Goal: Transaction & Acquisition: Purchase product/service

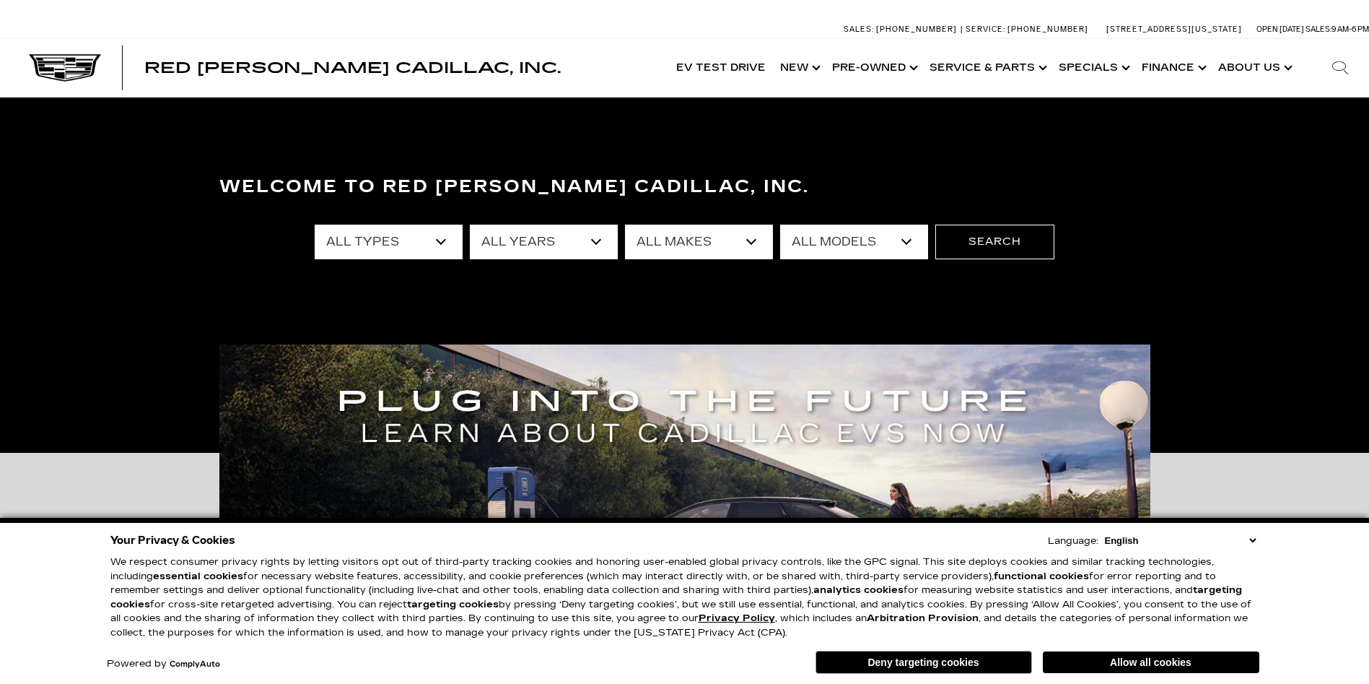
click at [901, 66] on link "Show Pre-Owned" at bounding box center [873, 68] width 97 height 58
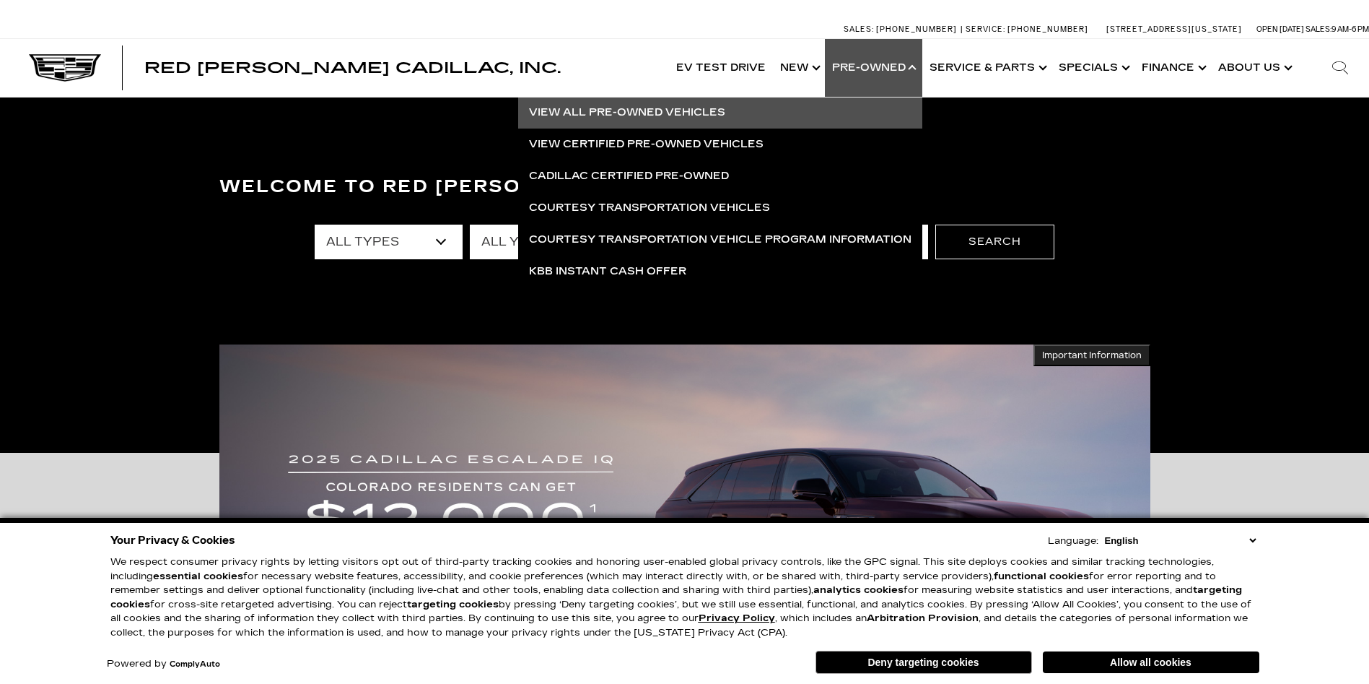
click at [690, 108] on link "View All Pre-Owned Vehicles" at bounding box center [720, 113] width 404 height 32
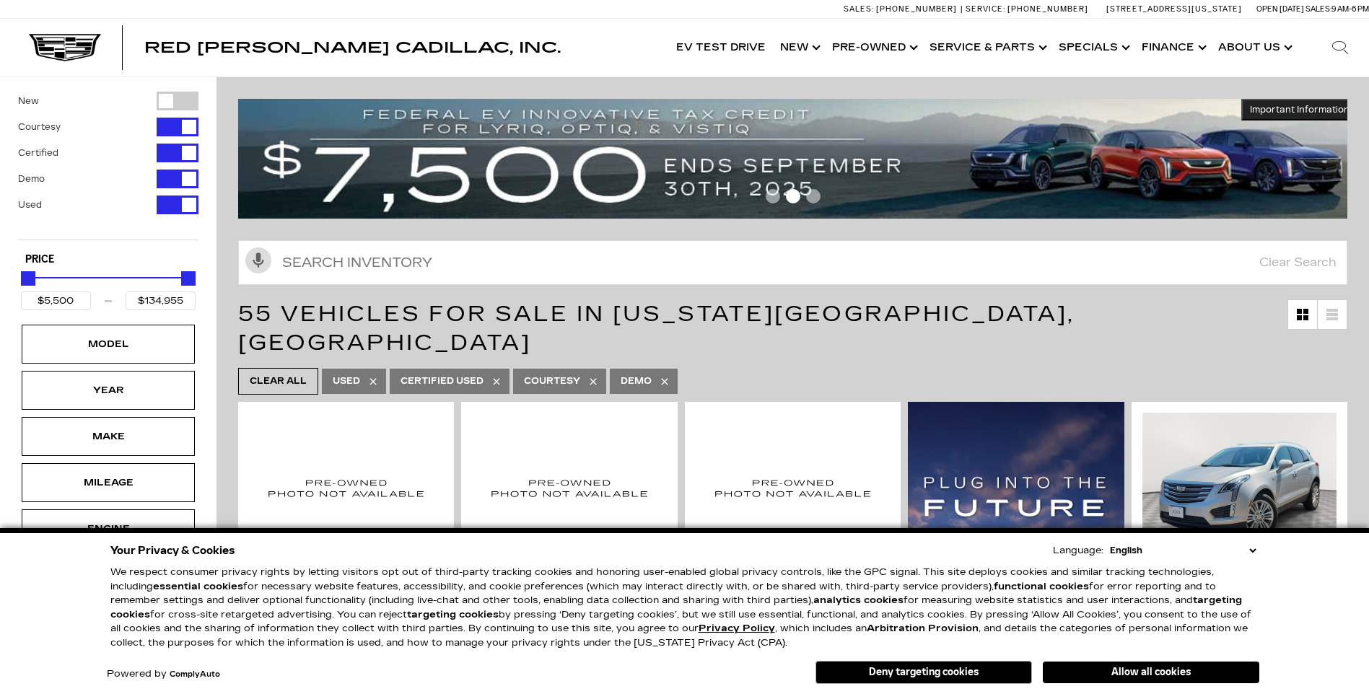
click at [1135, 676] on button "Allow all cookies" at bounding box center [1151, 673] width 217 height 22
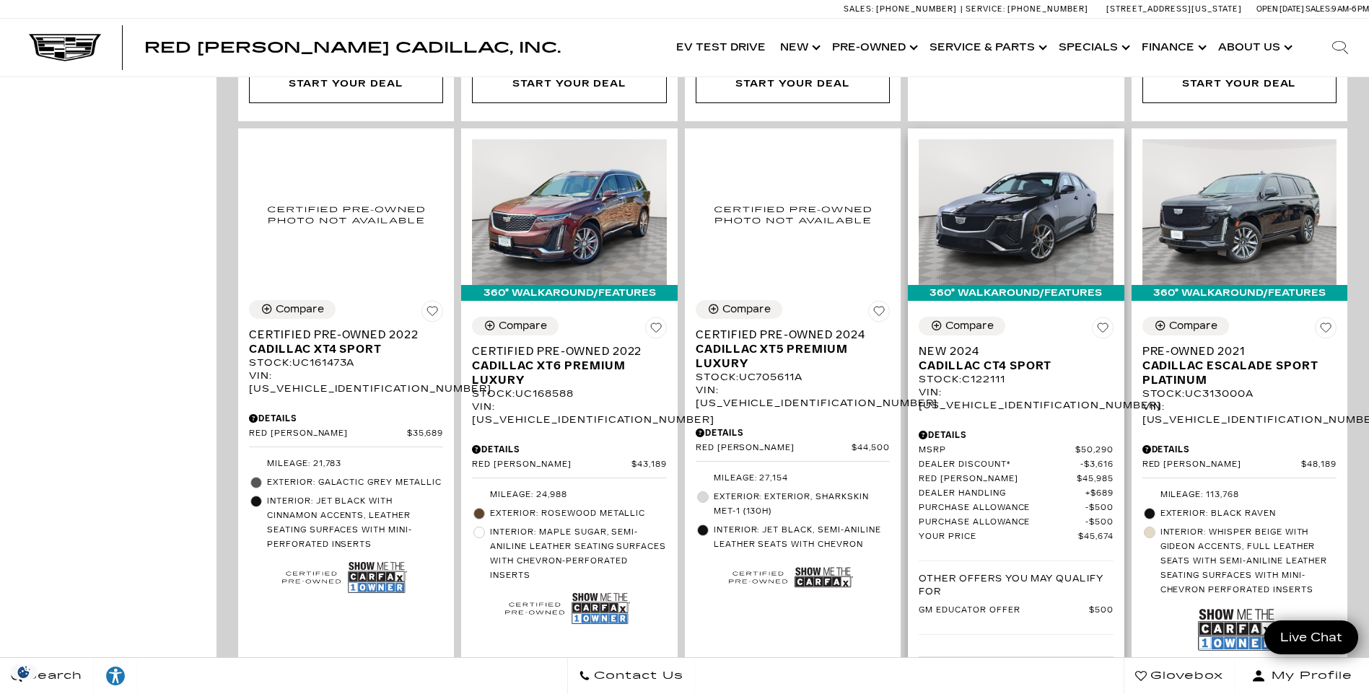
scroll to position [938, 0]
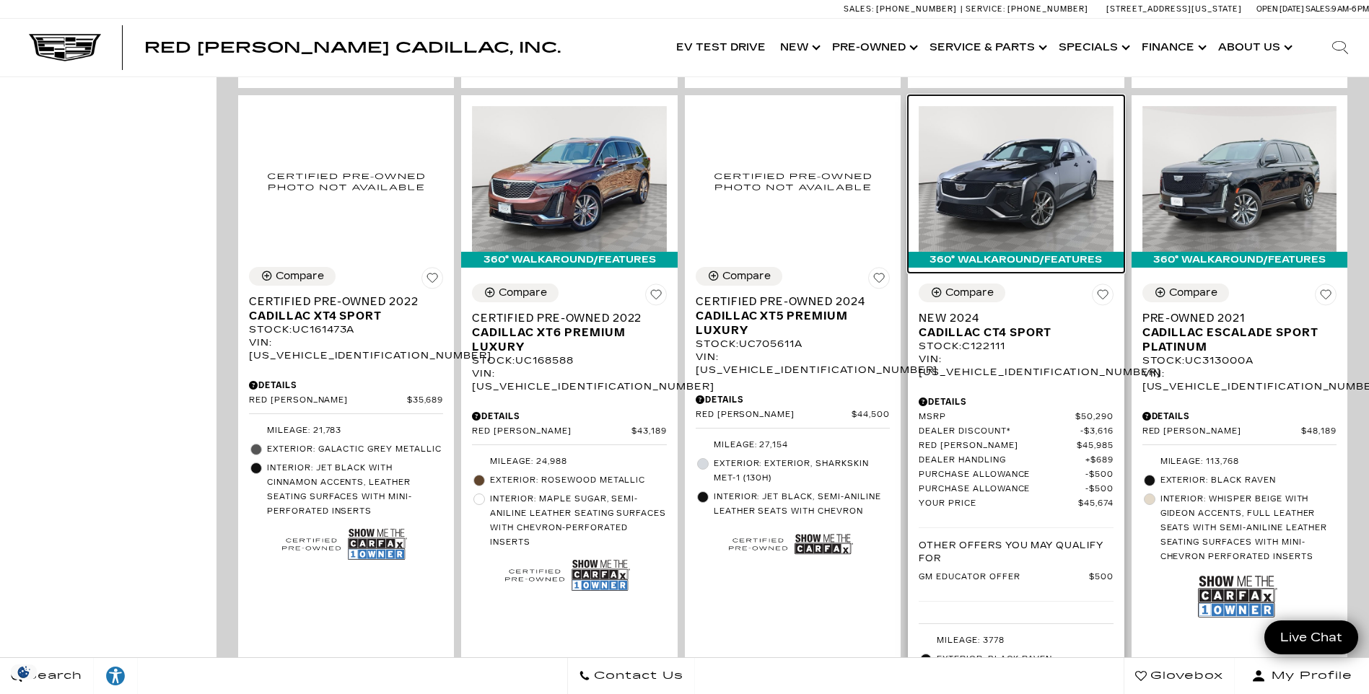
click at [1039, 160] on img at bounding box center [1016, 179] width 194 height 146
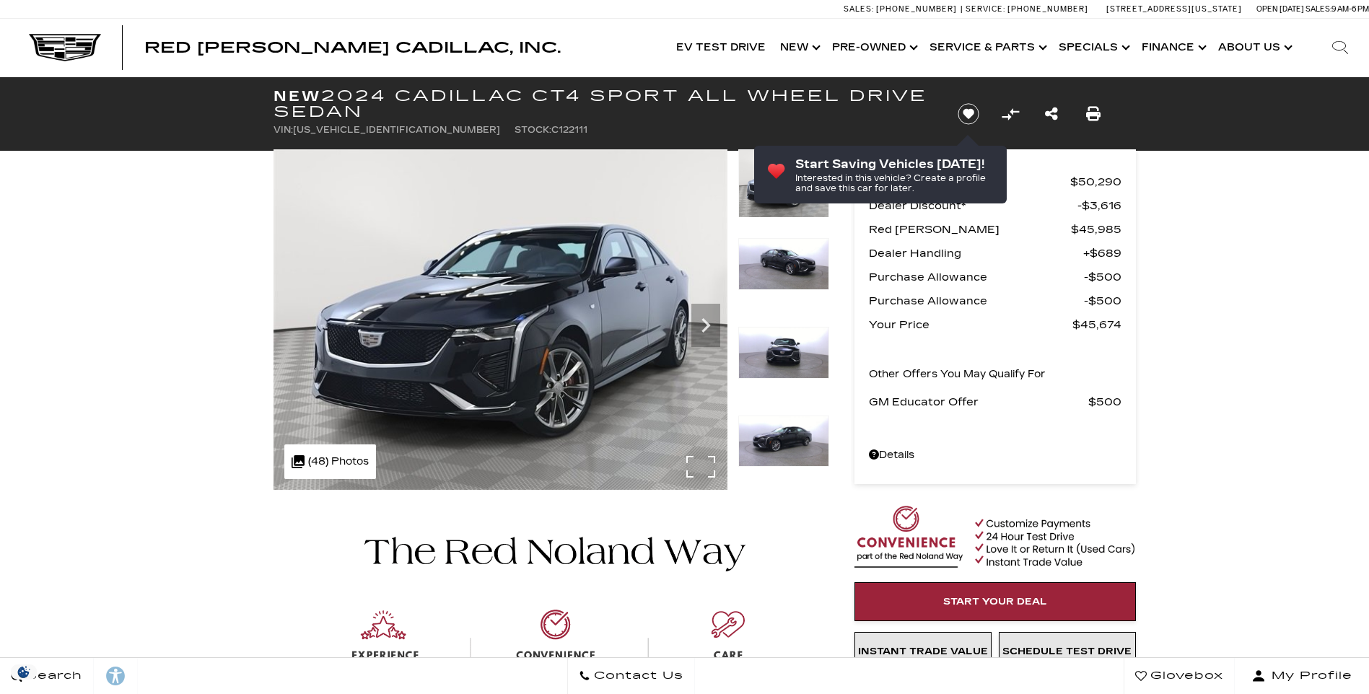
click at [625, 332] on img at bounding box center [501, 319] width 454 height 341
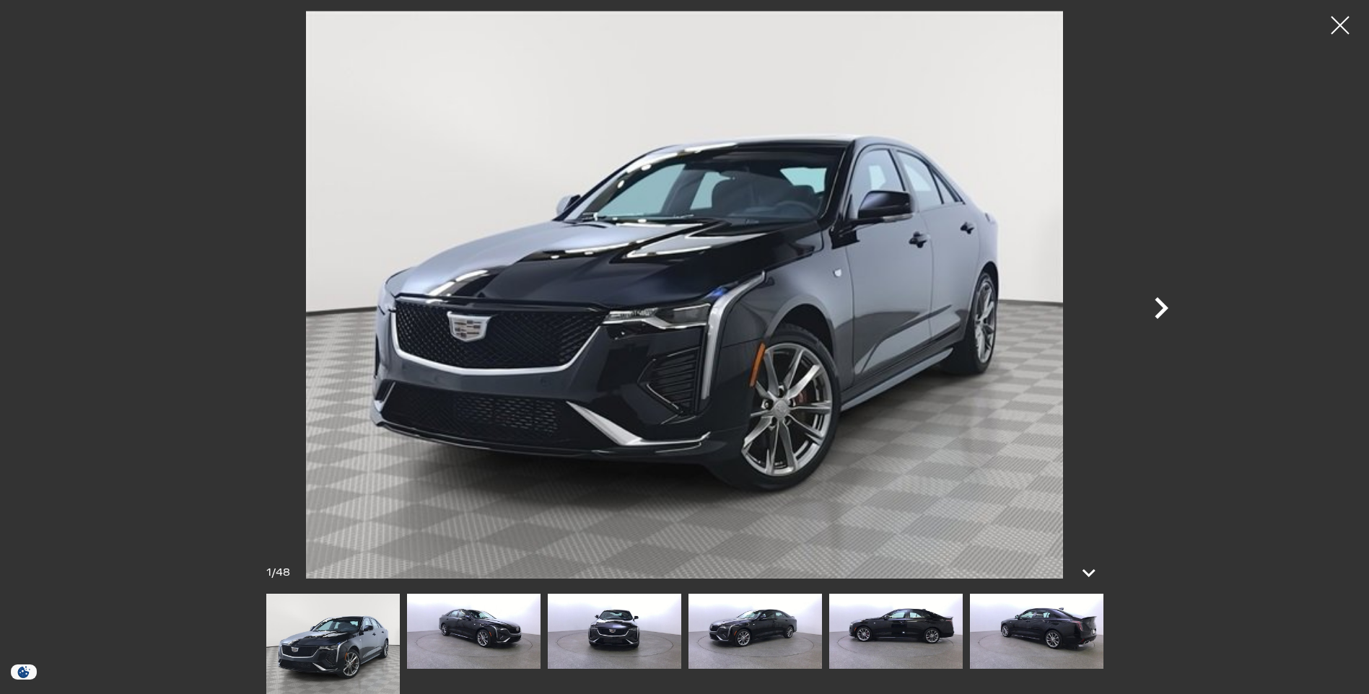
click at [1161, 307] on icon "Next" at bounding box center [1161, 308] width 43 height 43
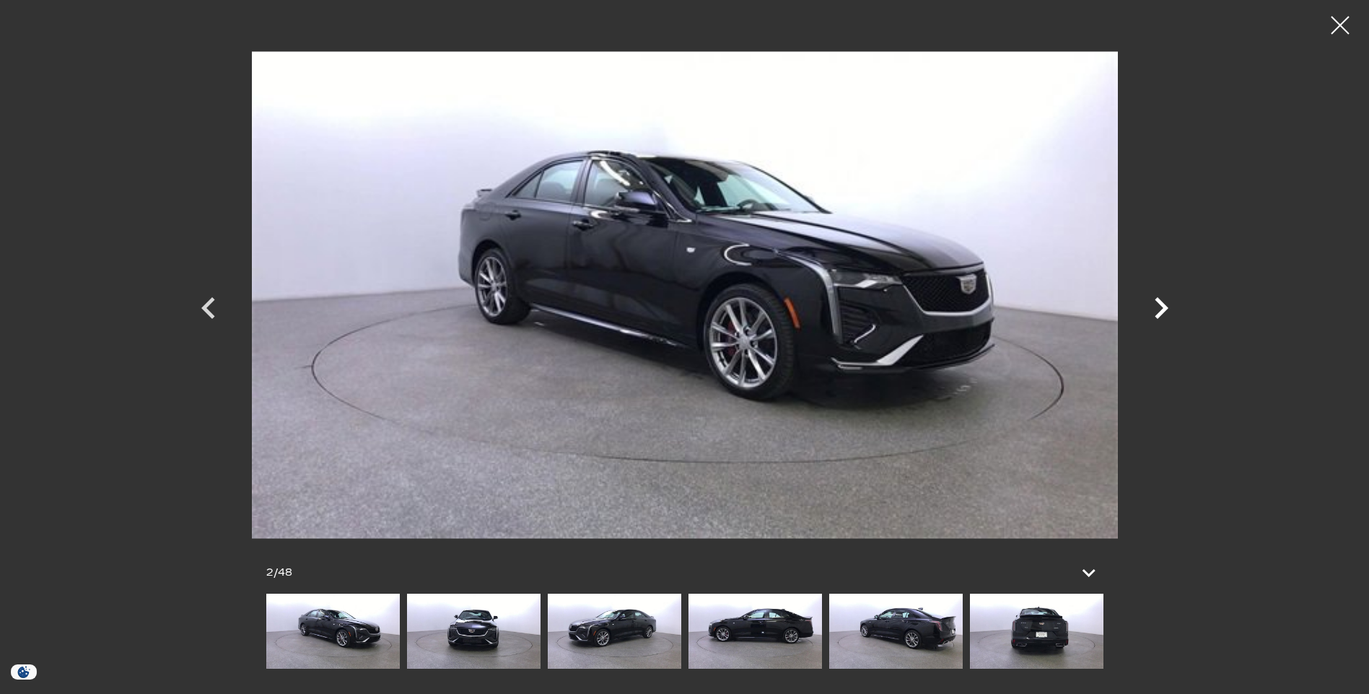
click at [1161, 307] on icon "Next" at bounding box center [1161, 308] width 43 height 43
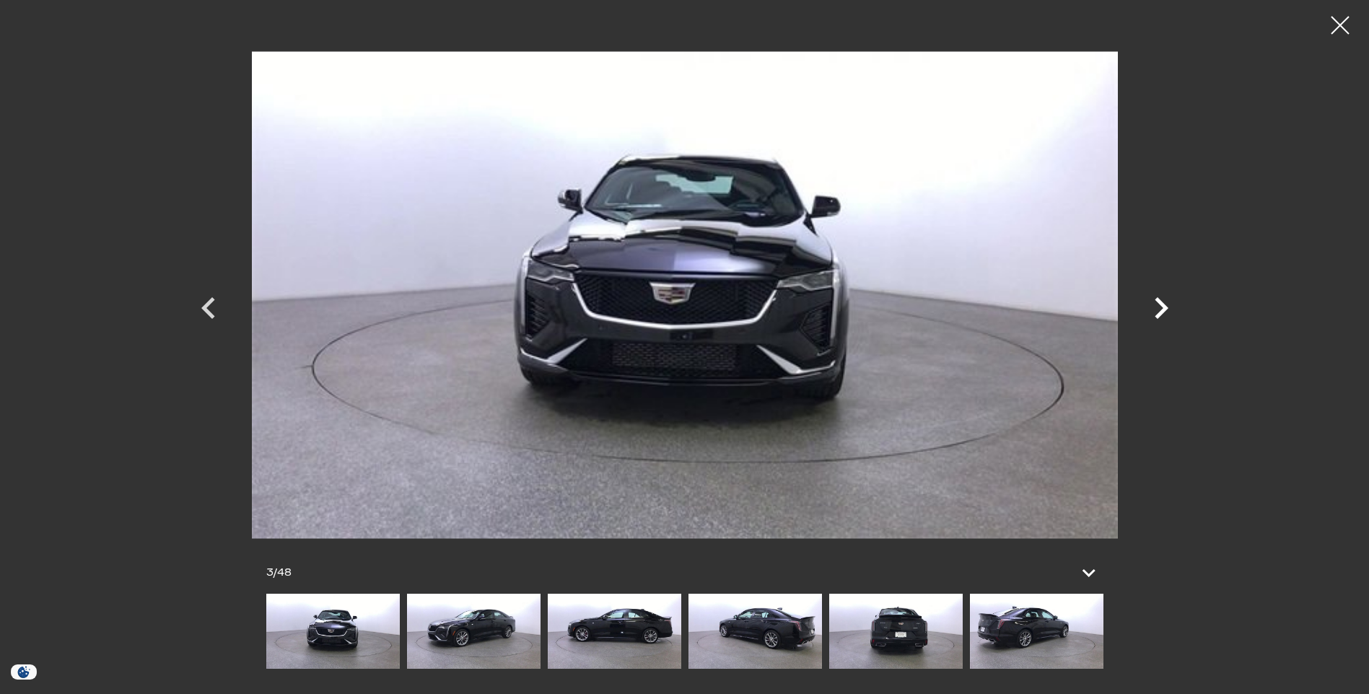
click at [1161, 307] on icon "Next" at bounding box center [1161, 308] width 43 height 43
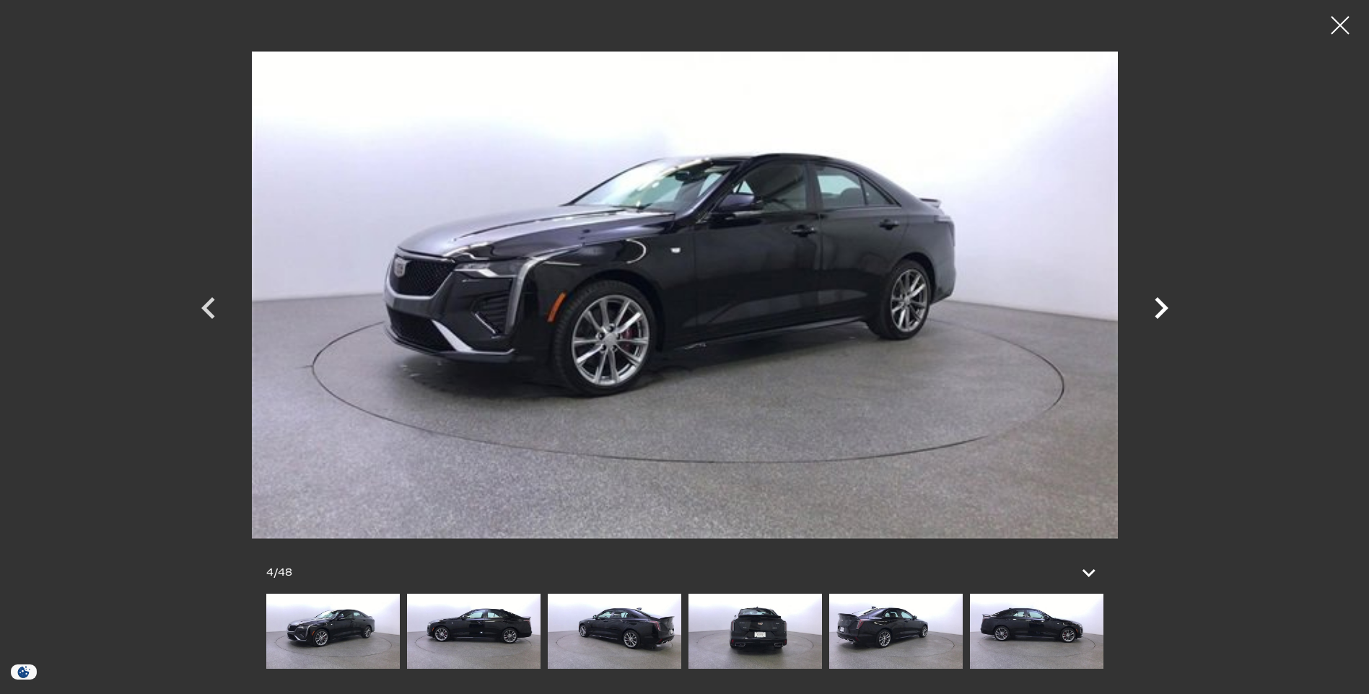
click at [1161, 307] on icon "Next" at bounding box center [1161, 308] width 43 height 43
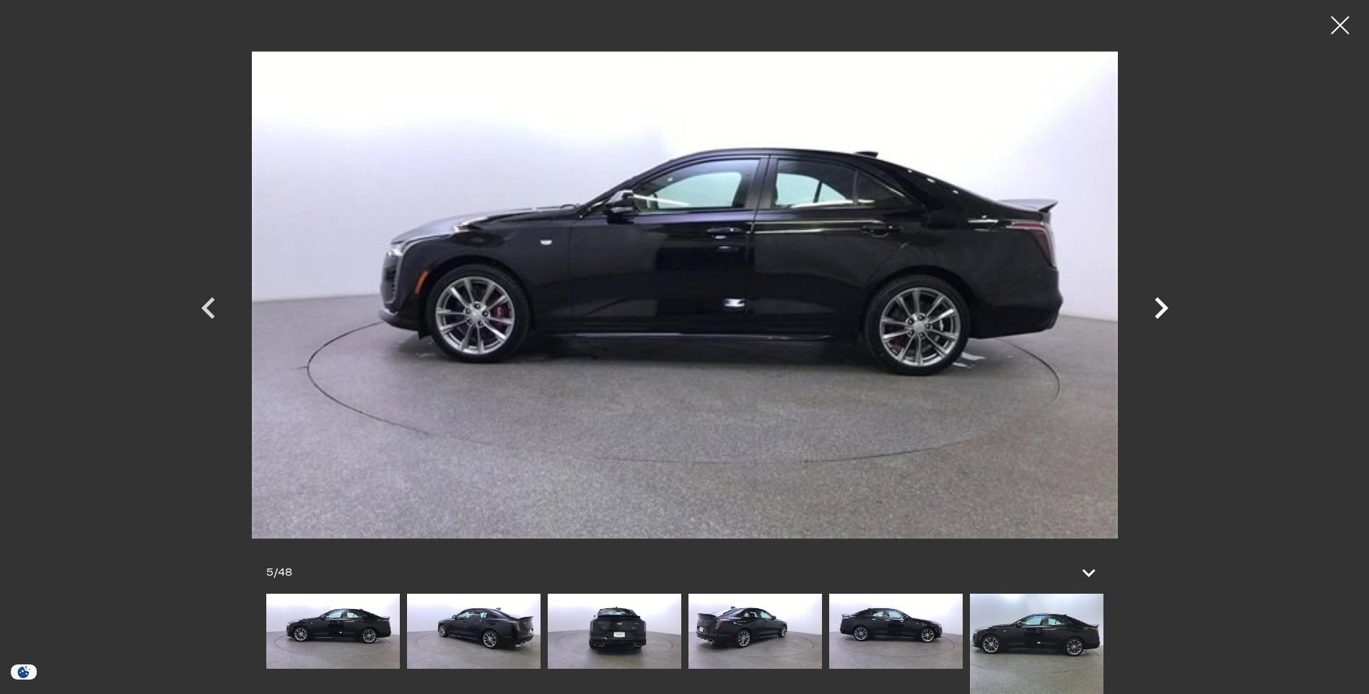
click at [1161, 307] on icon "Next" at bounding box center [1161, 308] width 43 height 43
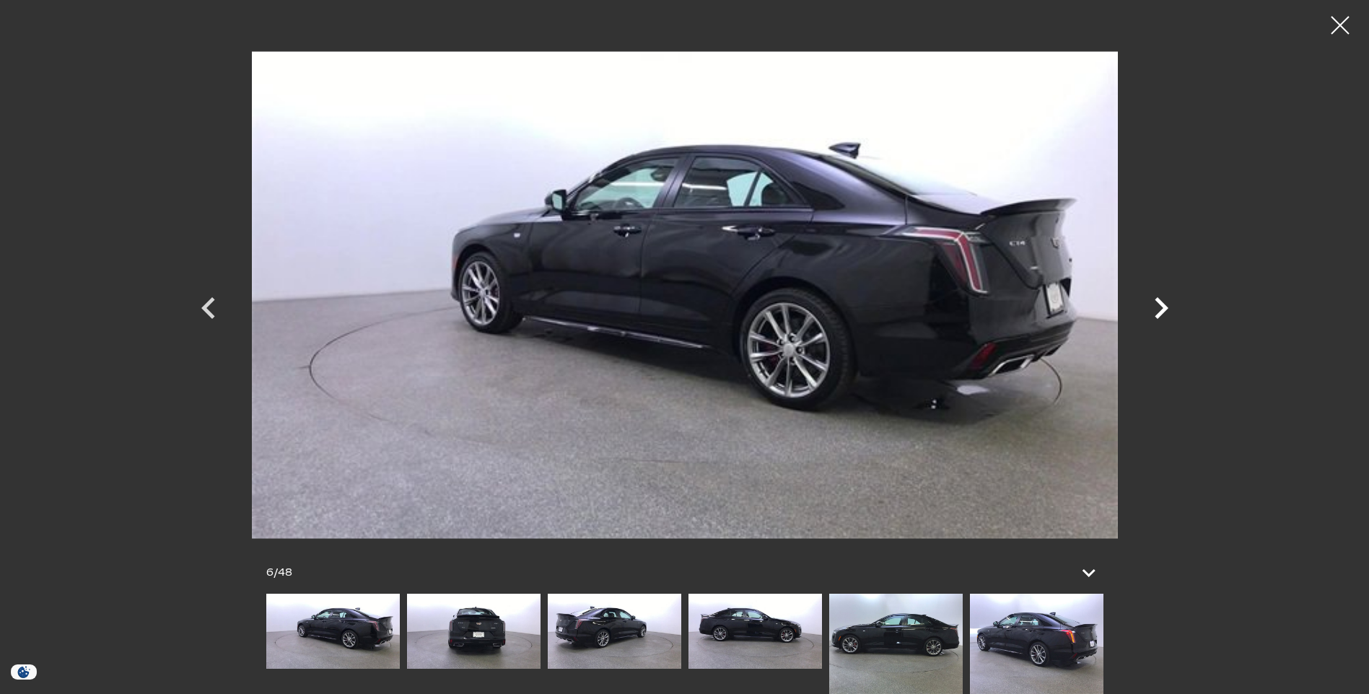
click at [1161, 307] on icon "Next" at bounding box center [1161, 308] width 43 height 43
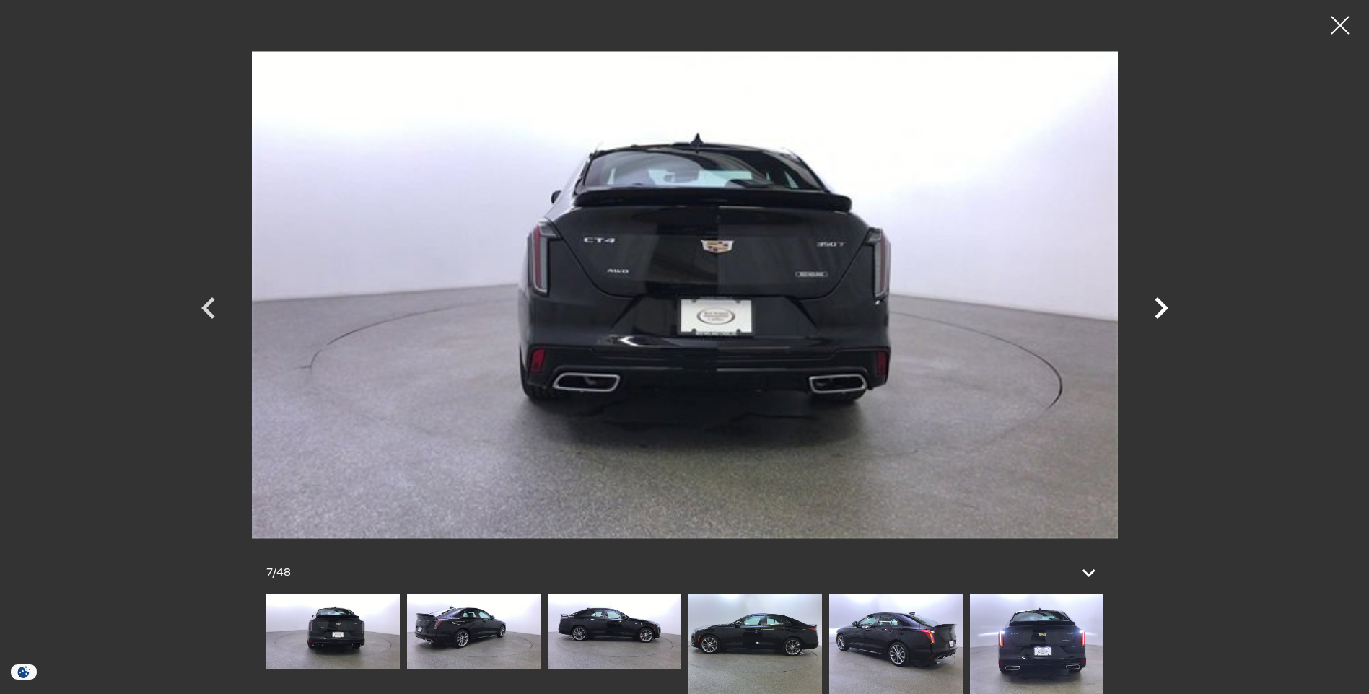
click at [1161, 307] on icon "Next" at bounding box center [1161, 308] width 43 height 43
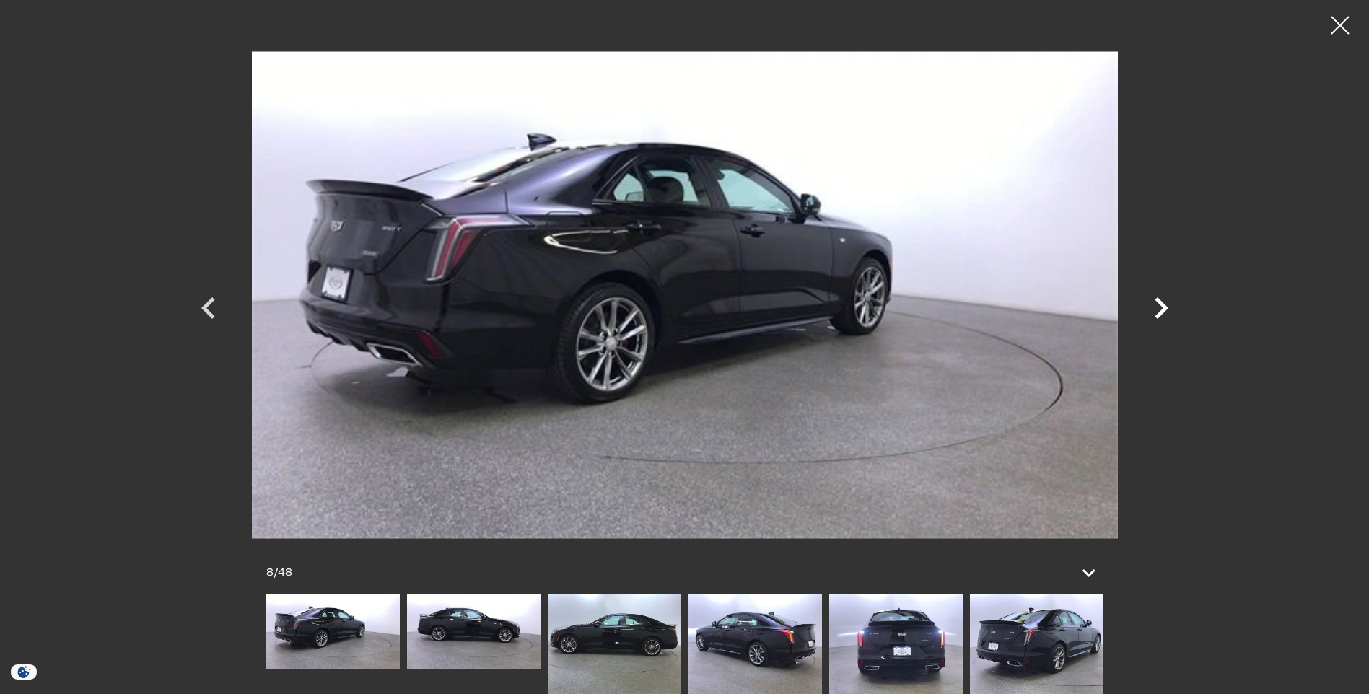
click at [1161, 307] on icon "Next" at bounding box center [1161, 308] width 43 height 43
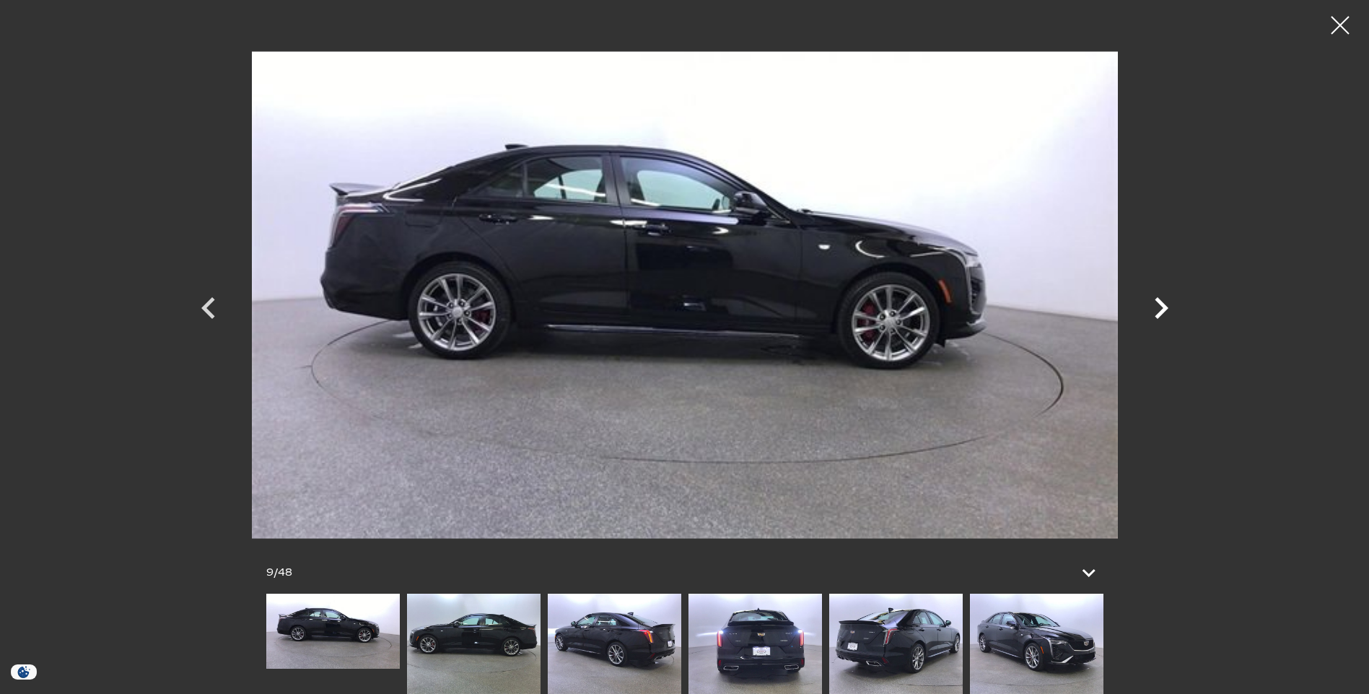
click at [1161, 307] on icon "Next" at bounding box center [1161, 308] width 43 height 43
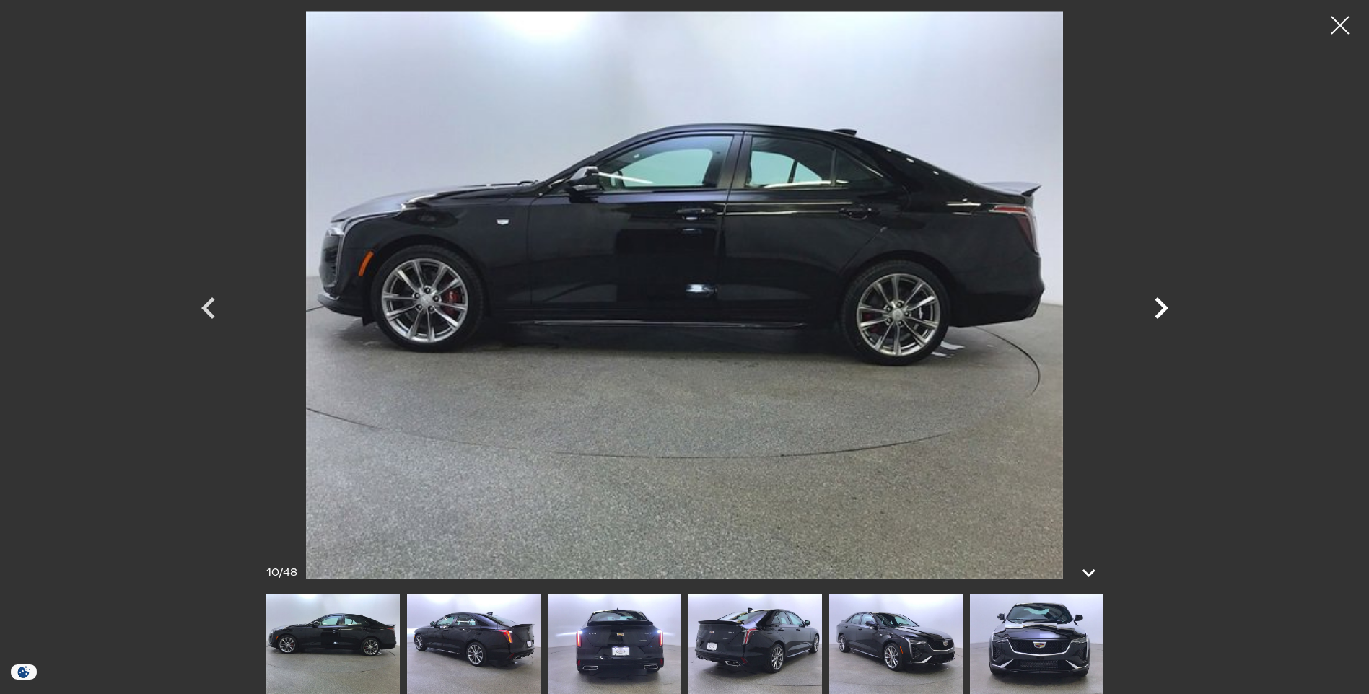
click at [1161, 307] on icon "Next" at bounding box center [1161, 308] width 43 height 43
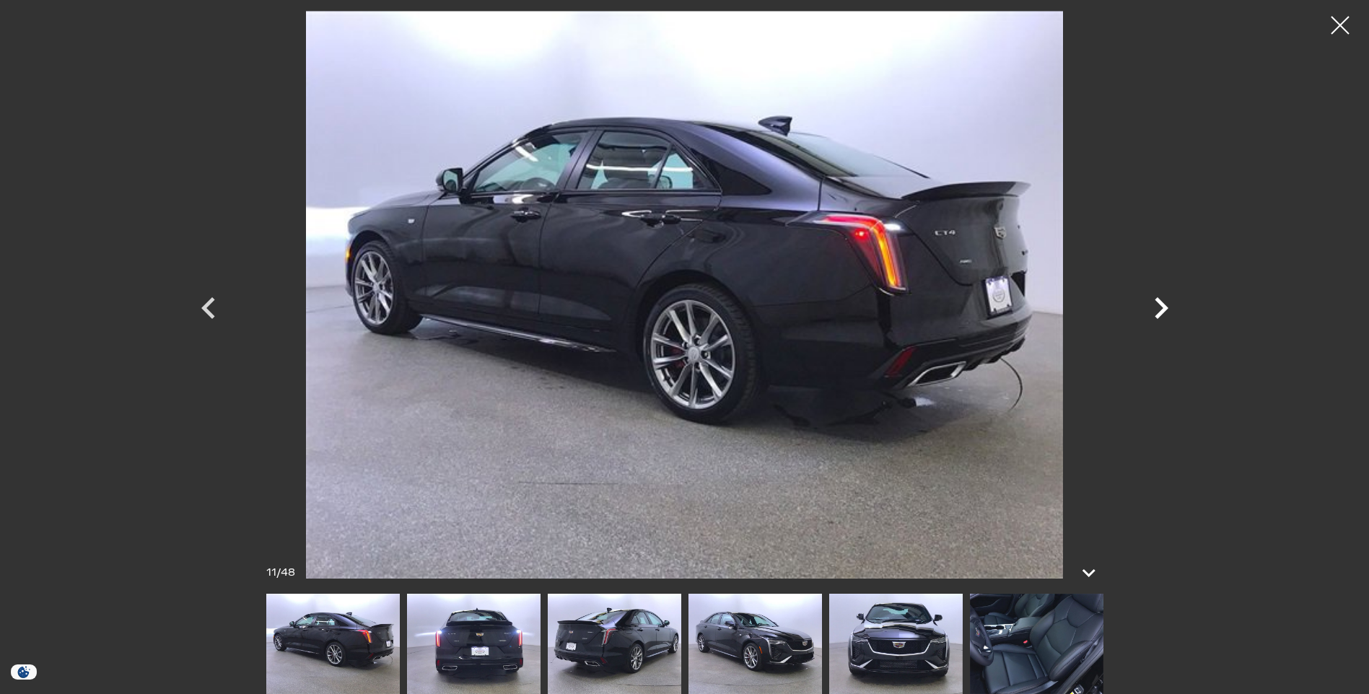
click at [1161, 307] on icon "Next" at bounding box center [1161, 308] width 43 height 43
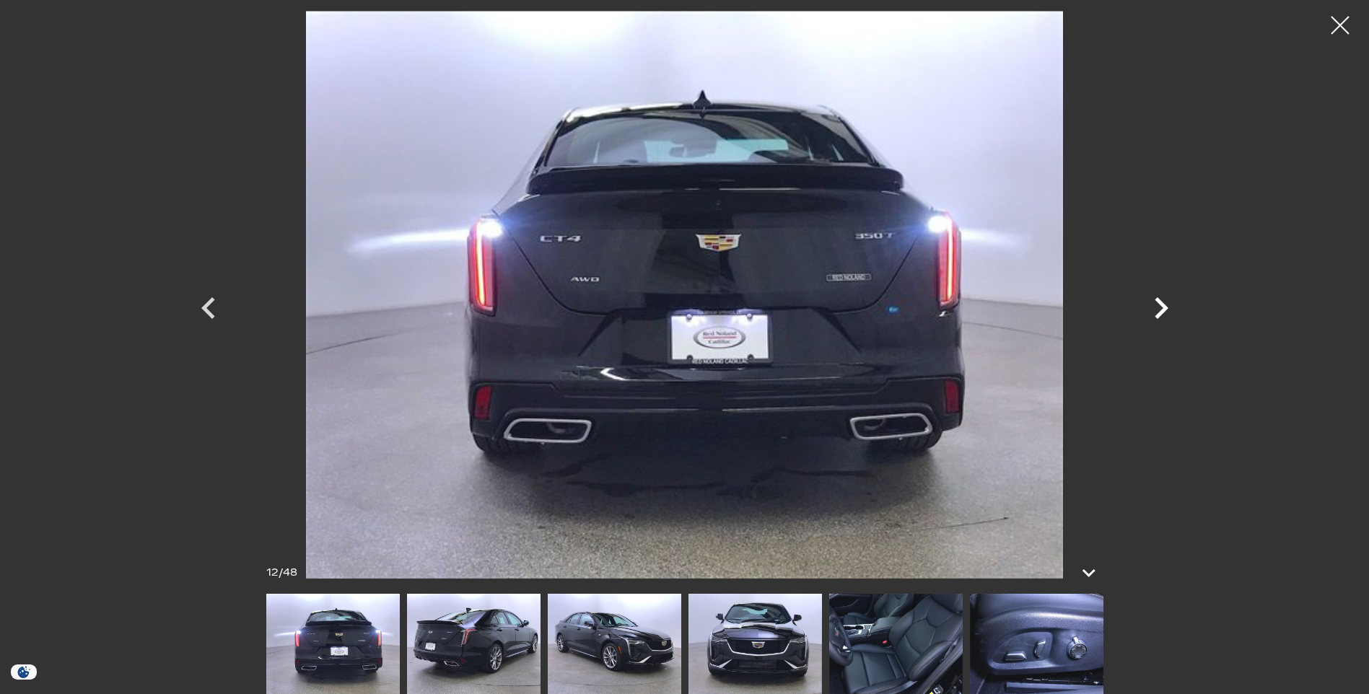
click at [1161, 307] on icon "Next" at bounding box center [1161, 308] width 43 height 43
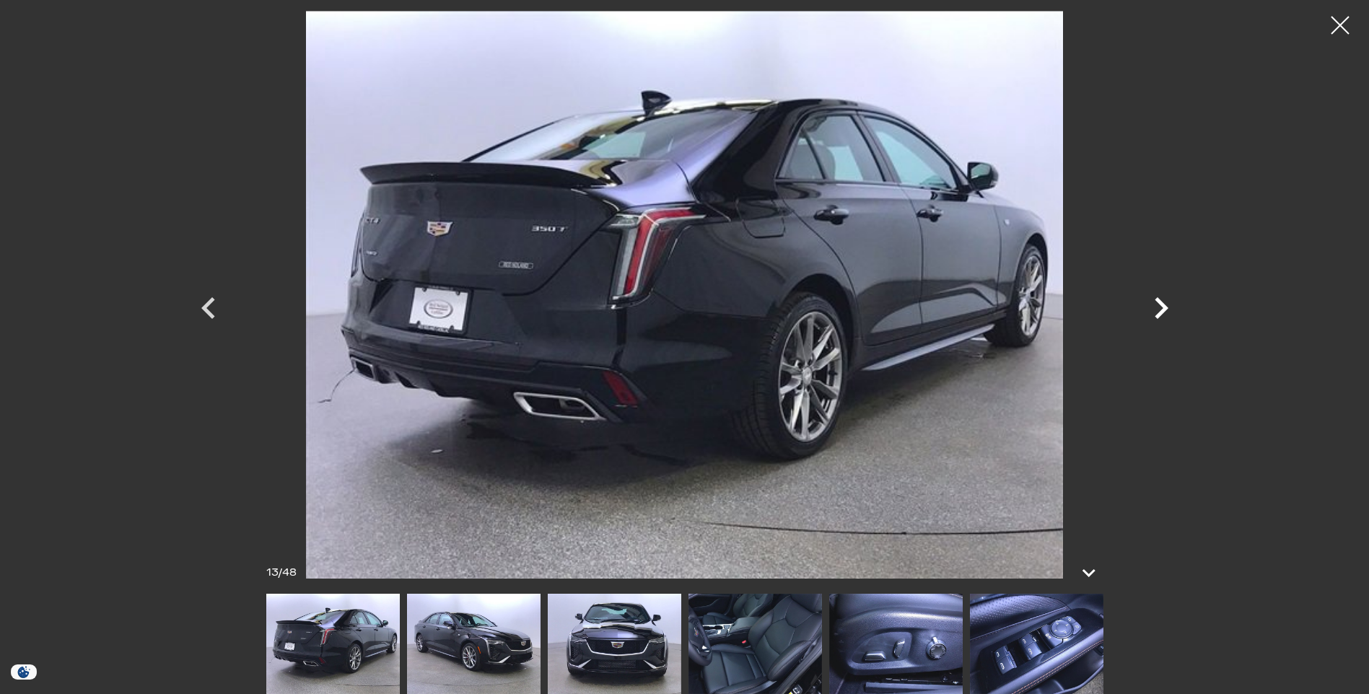
click at [1161, 307] on icon "Next" at bounding box center [1161, 308] width 43 height 43
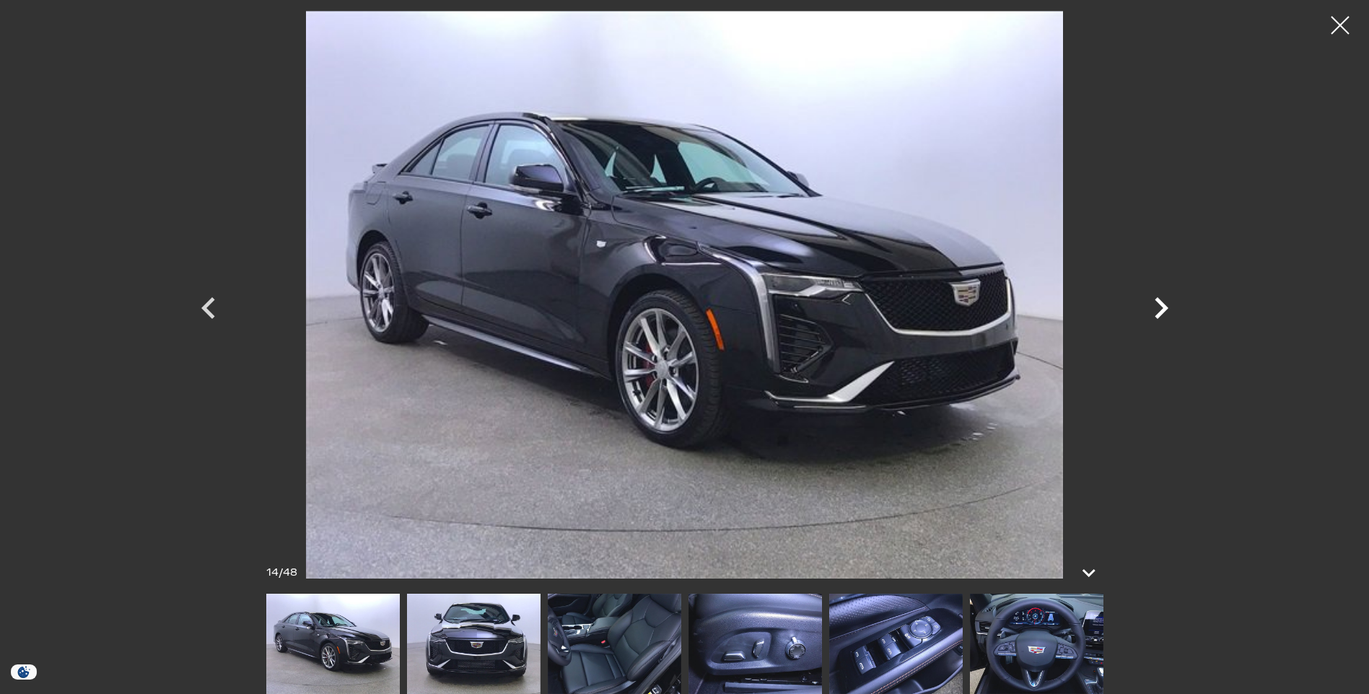
click at [1161, 307] on icon "Next" at bounding box center [1161, 308] width 43 height 43
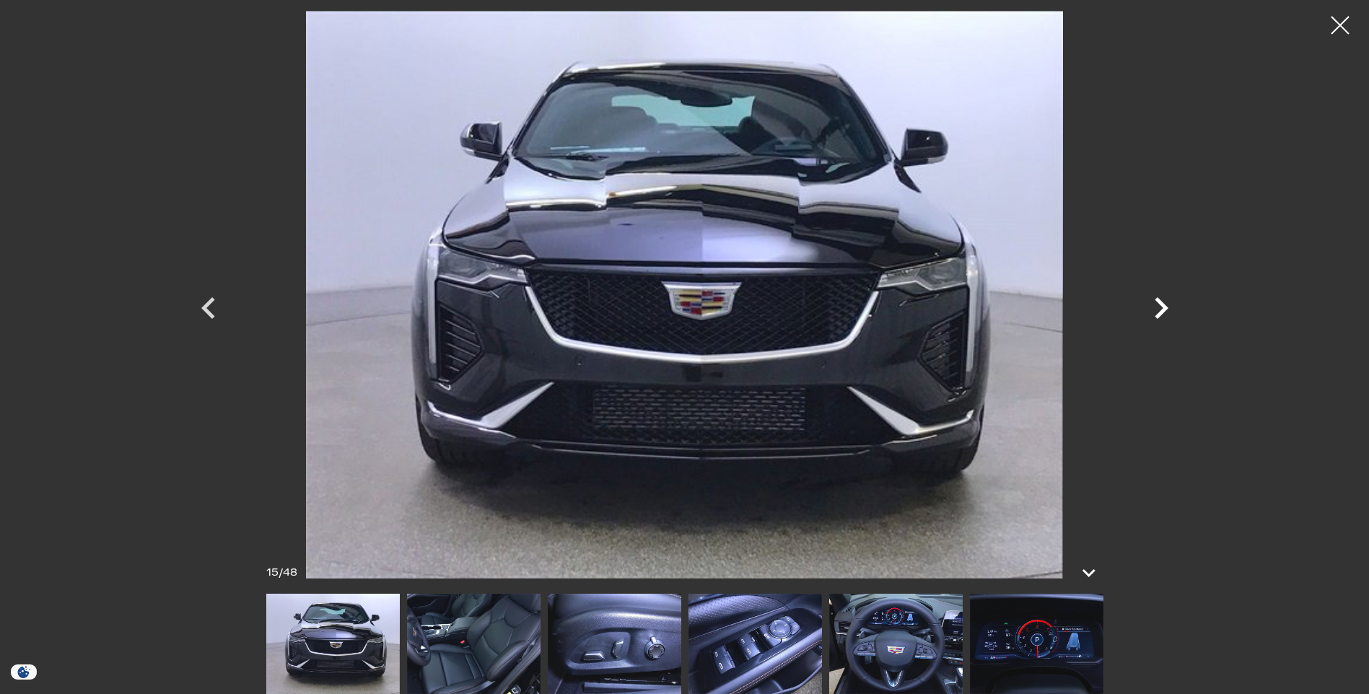
click at [1161, 307] on icon "Next" at bounding box center [1161, 308] width 43 height 43
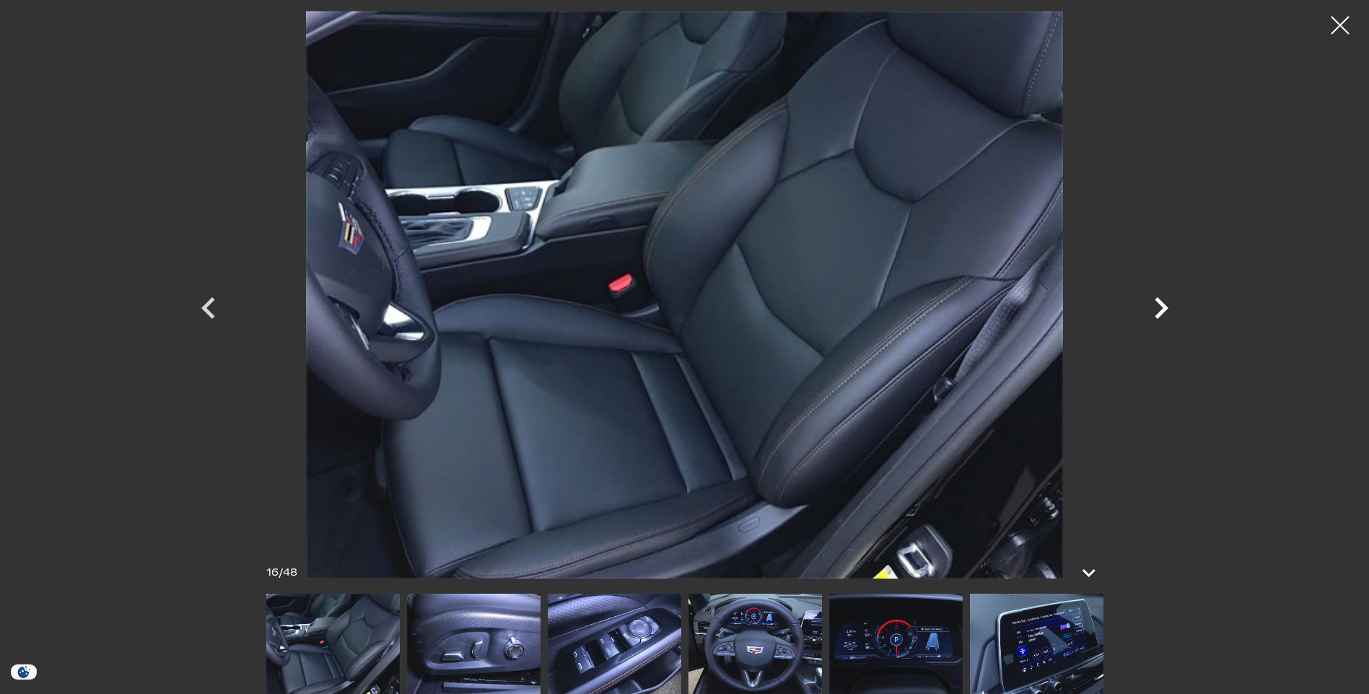
click at [1161, 307] on icon "Next" at bounding box center [1161, 308] width 43 height 43
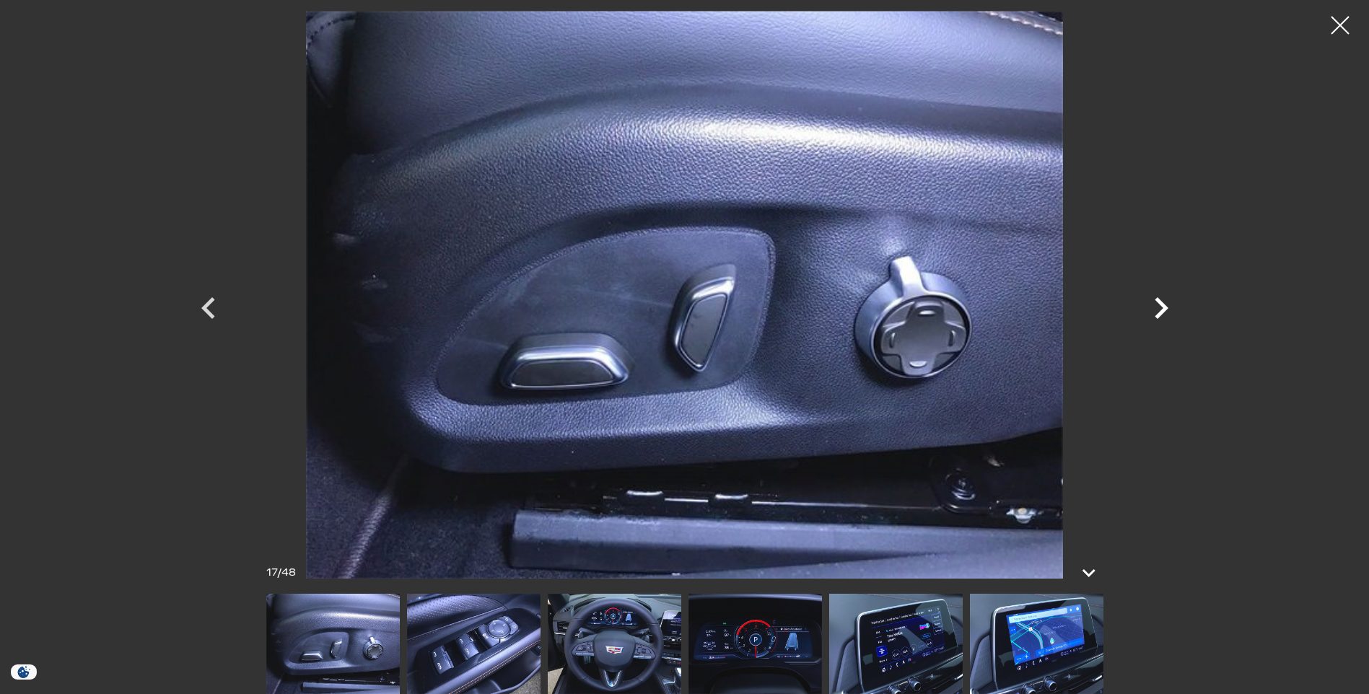
click at [1161, 307] on icon "Next" at bounding box center [1161, 308] width 43 height 43
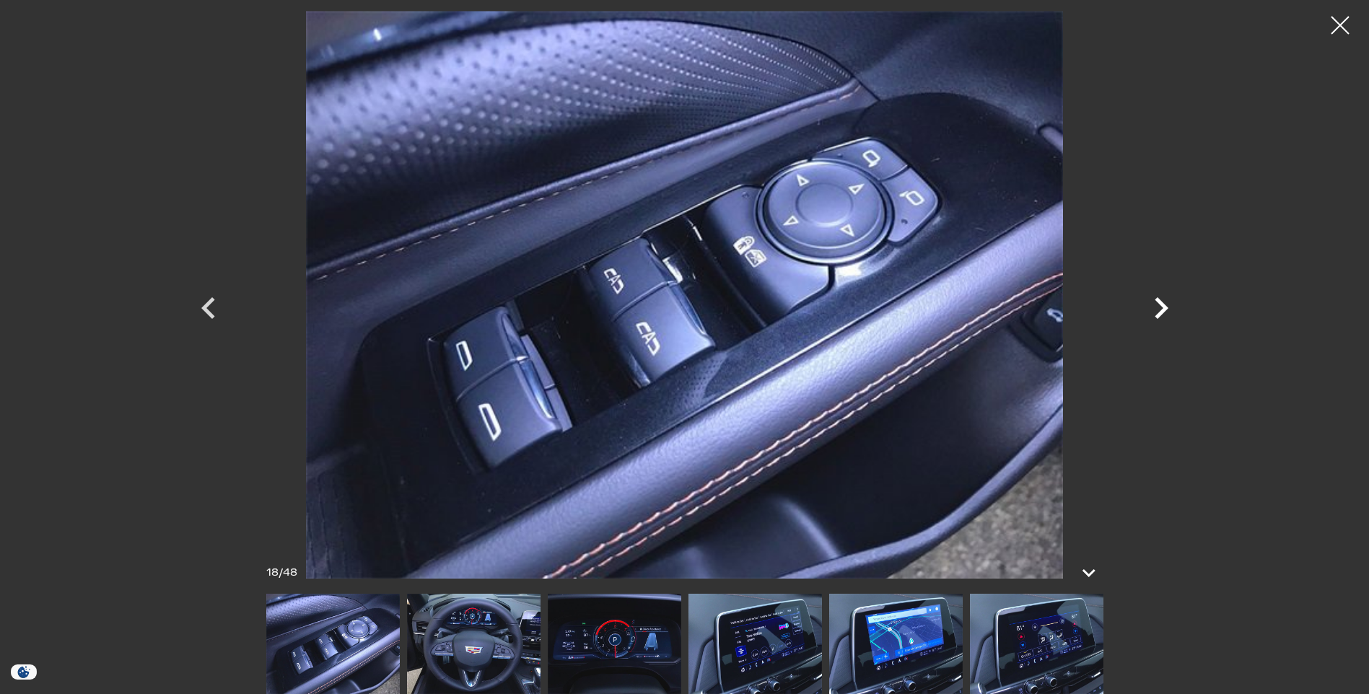
click at [1161, 307] on icon "Next" at bounding box center [1161, 308] width 43 height 43
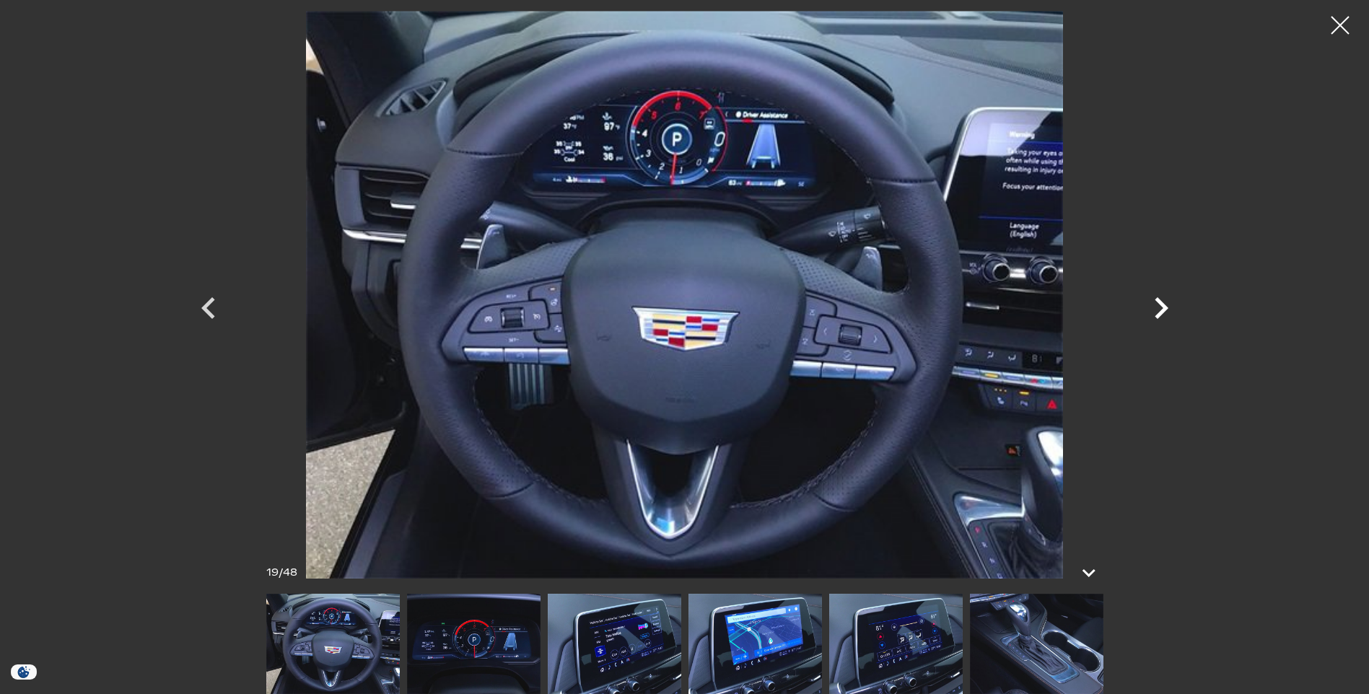
click at [1161, 307] on icon "Next" at bounding box center [1161, 308] width 43 height 43
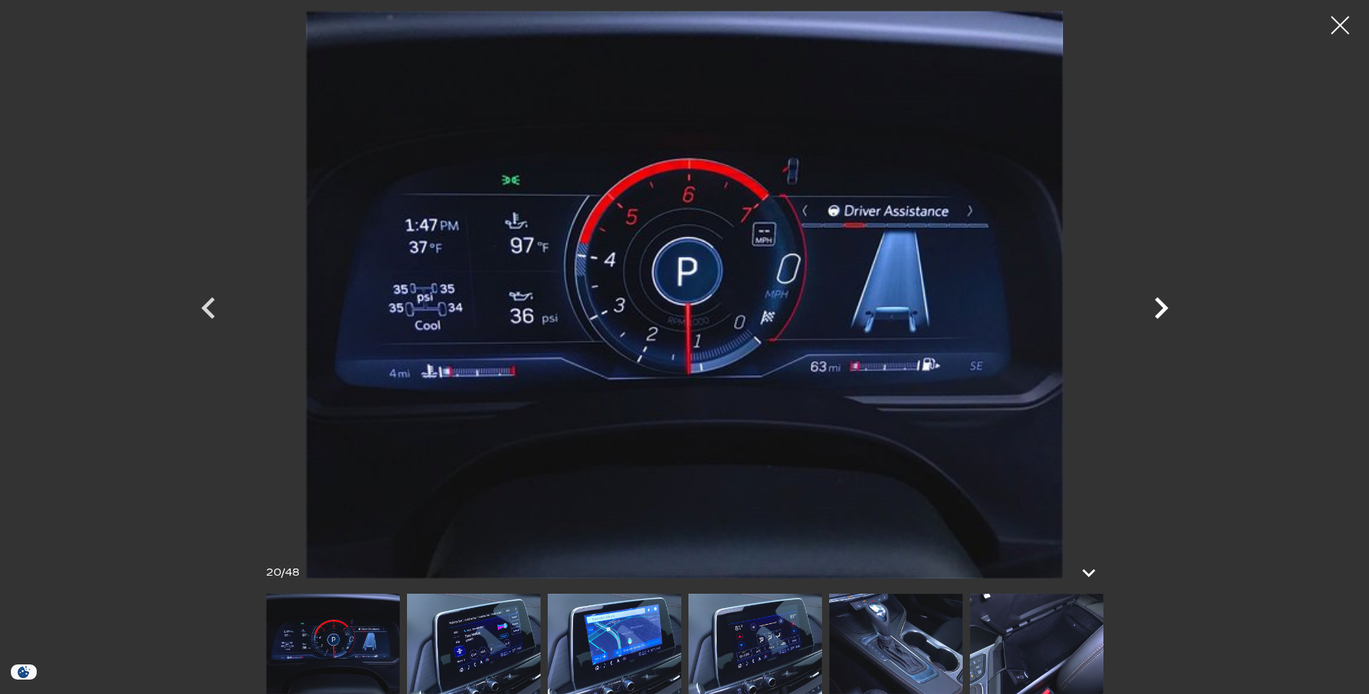
click at [1161, 307] on icon "Next" at bounding box center [1161, 308] width 43 height 43
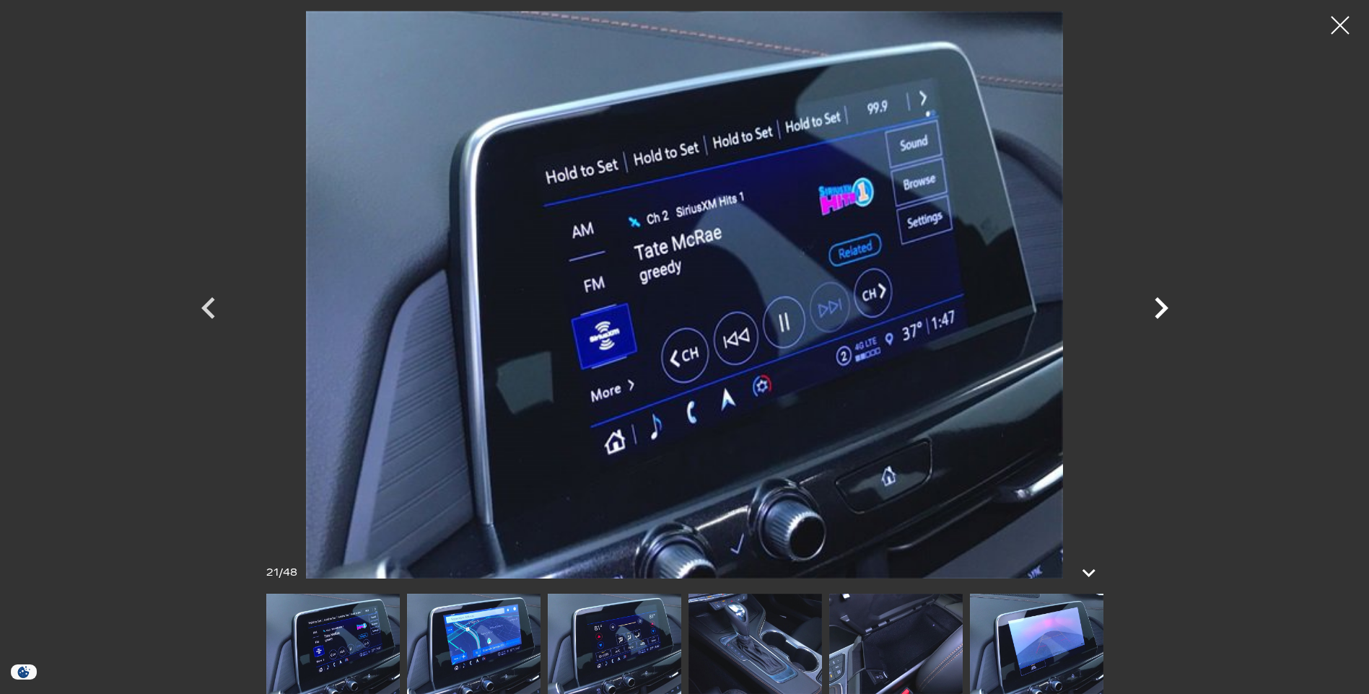
click at [1161, 307] on icon "Next" at bounding box center [1161, 308] width 43 height 43
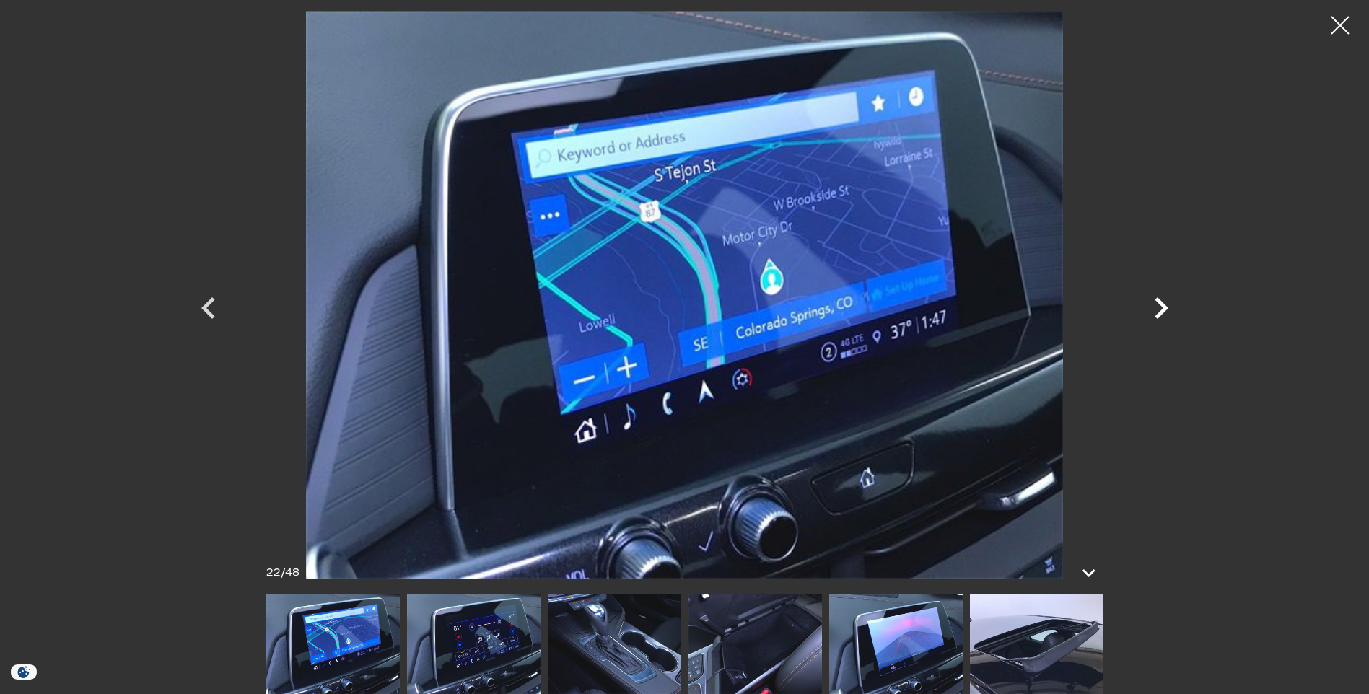
click at [1161, 307] on icon "Next" at bounding box center [1161, 308] width 43 height 43
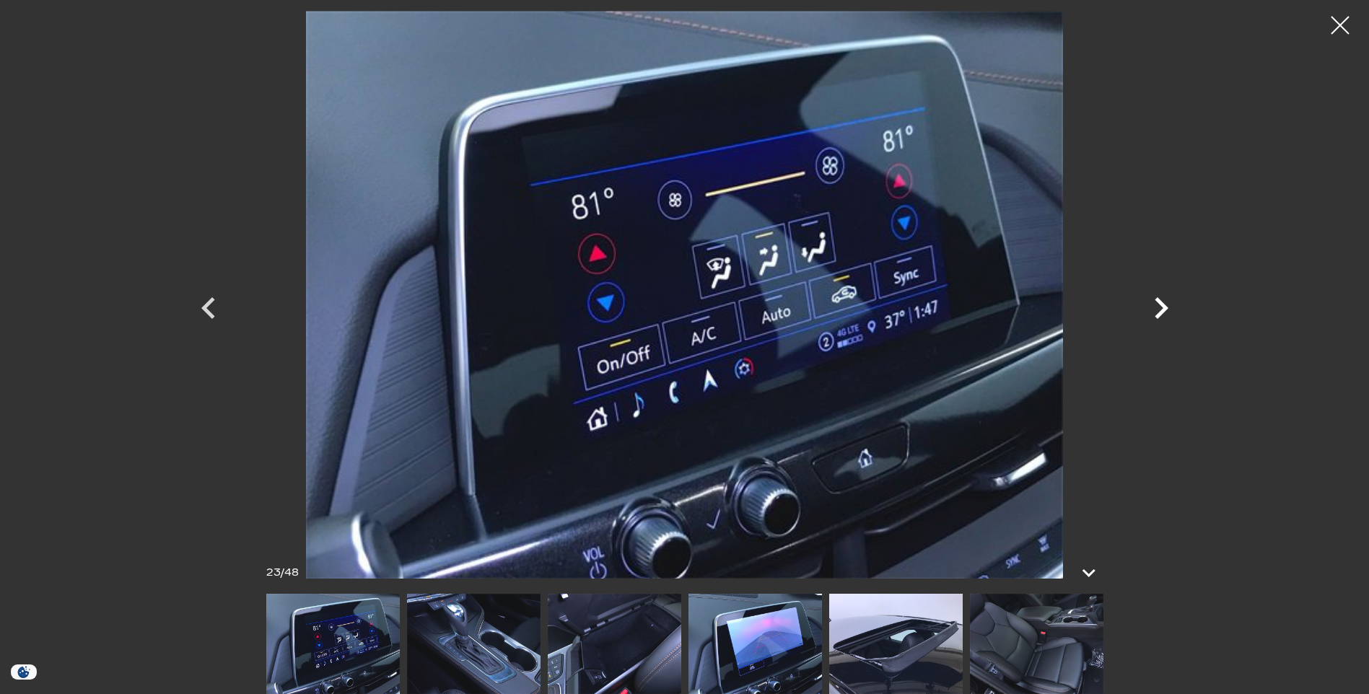
click at [1161, 307] on icon "Next" at bounding box center [1161, 308] width 43 height 43
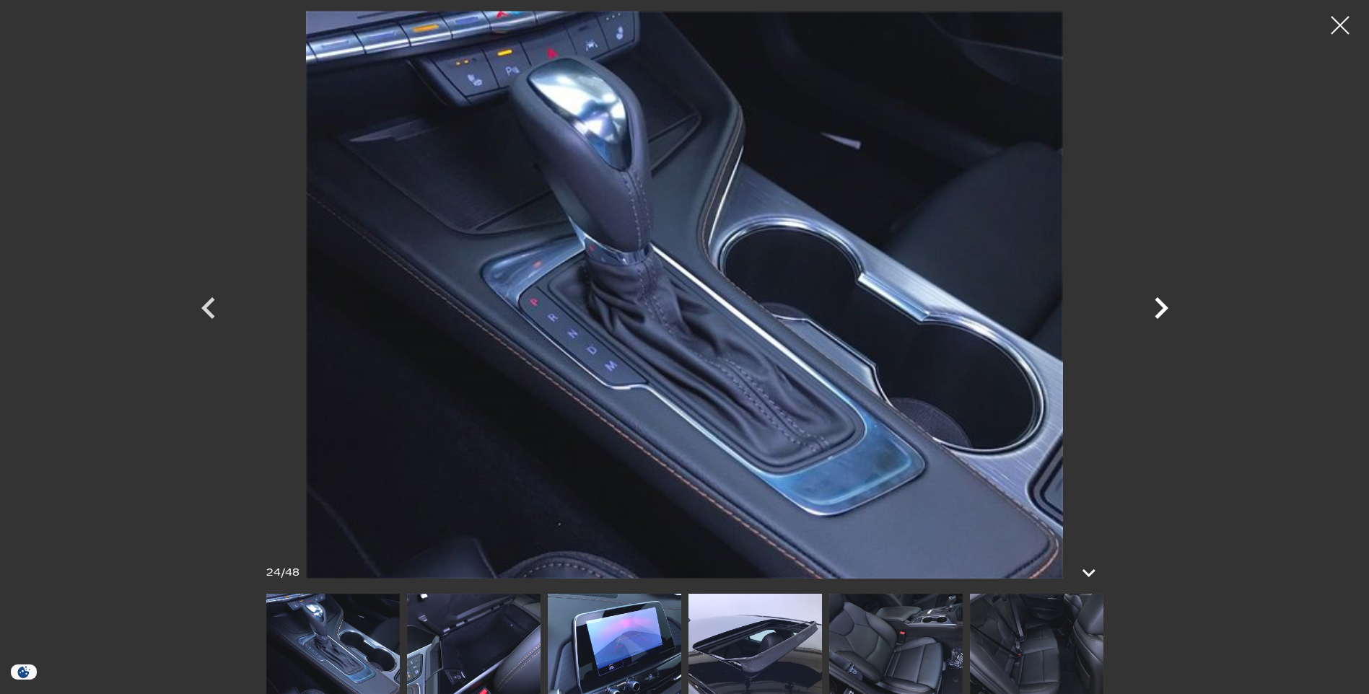
click at [1161, 307] on icon "Next" at bounding box center [1161, 308] width 43 height 43
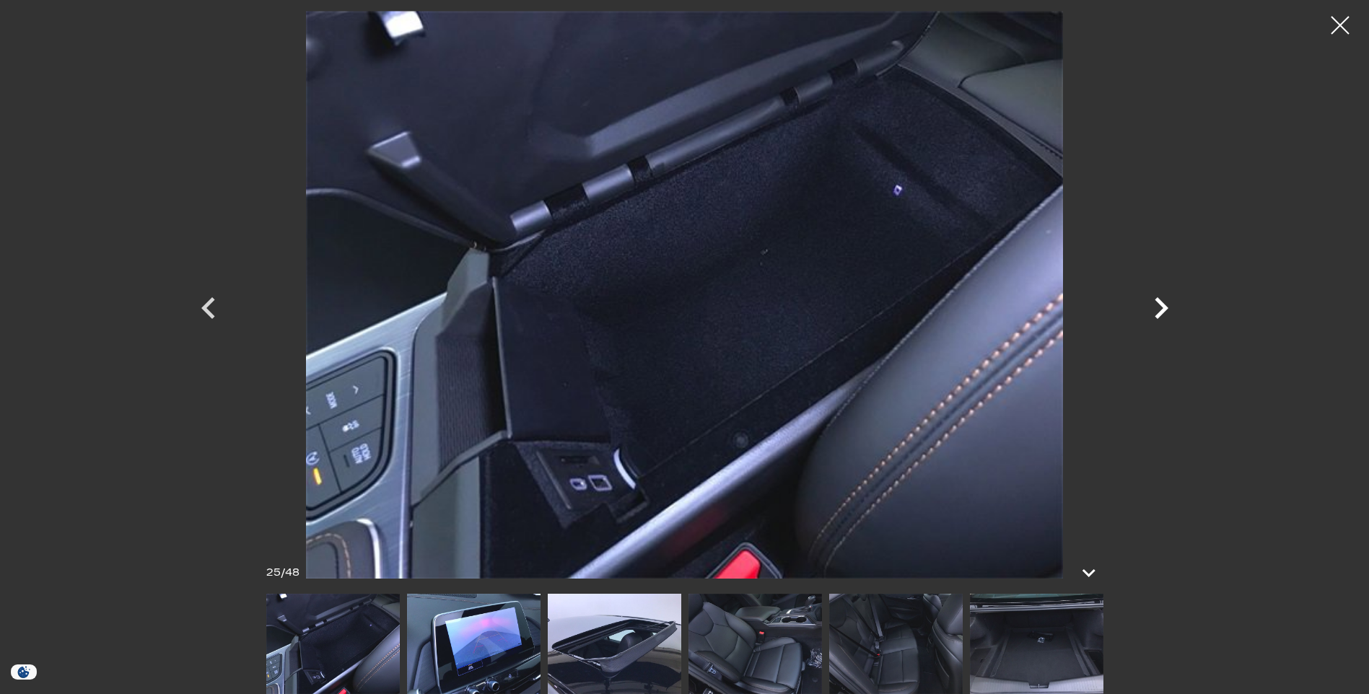
click at [1161, 307] on icon "Next" at bounding box center [1161, 308] width 43 height 43
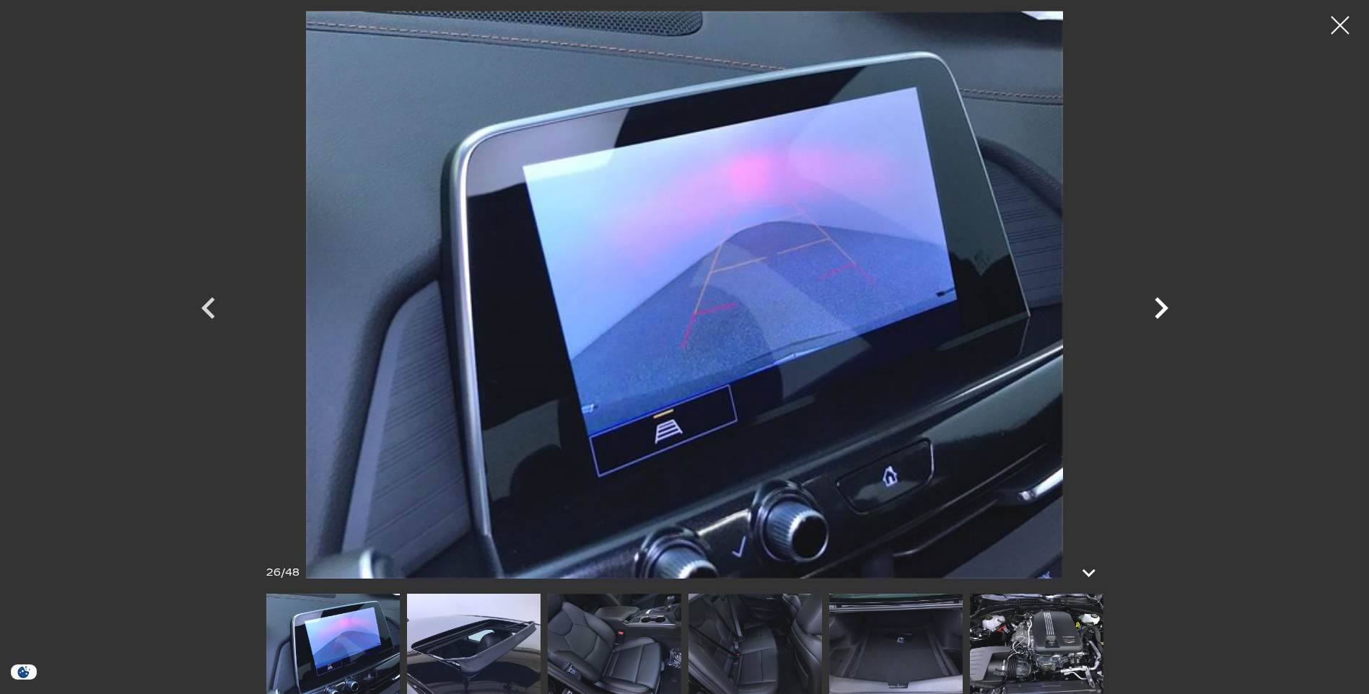
click at [1161, 307] on icon "Next" at bounding box center [1161, 308] width 43 height 43
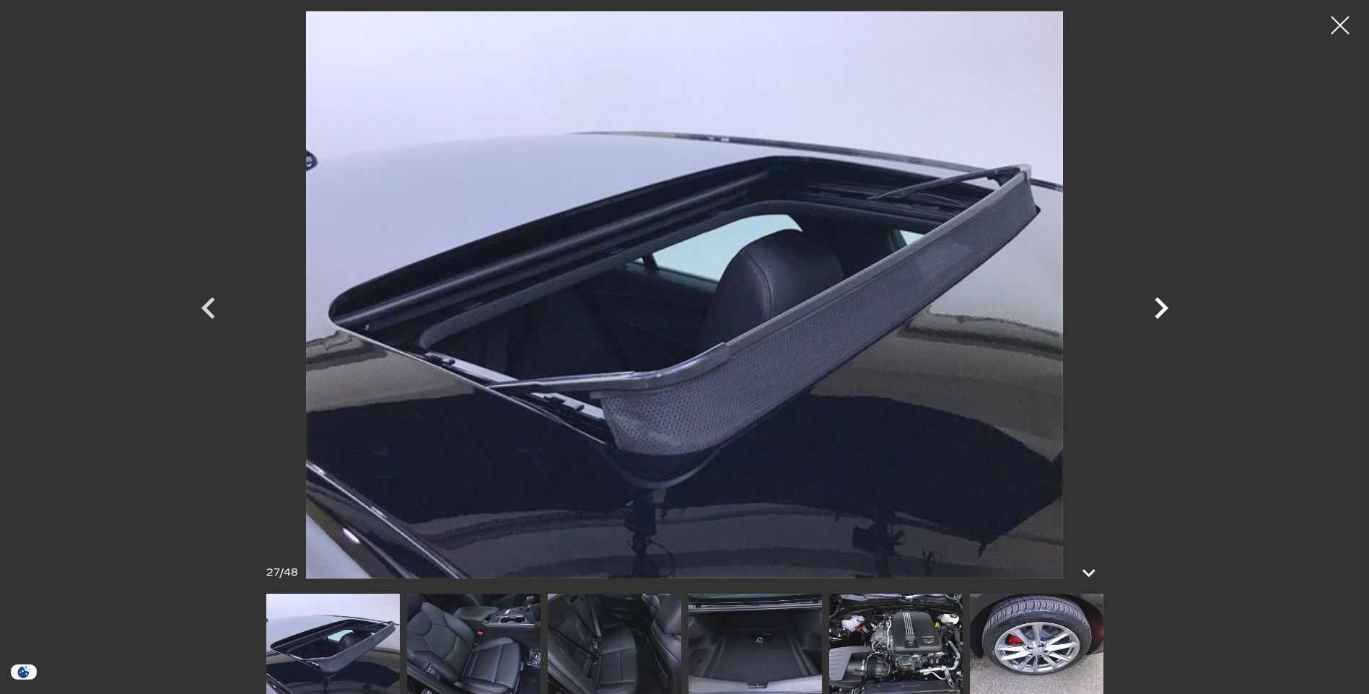
click at [1161, 307] on icon "Next" at bounding box center [1161, 308] width 43 height 43
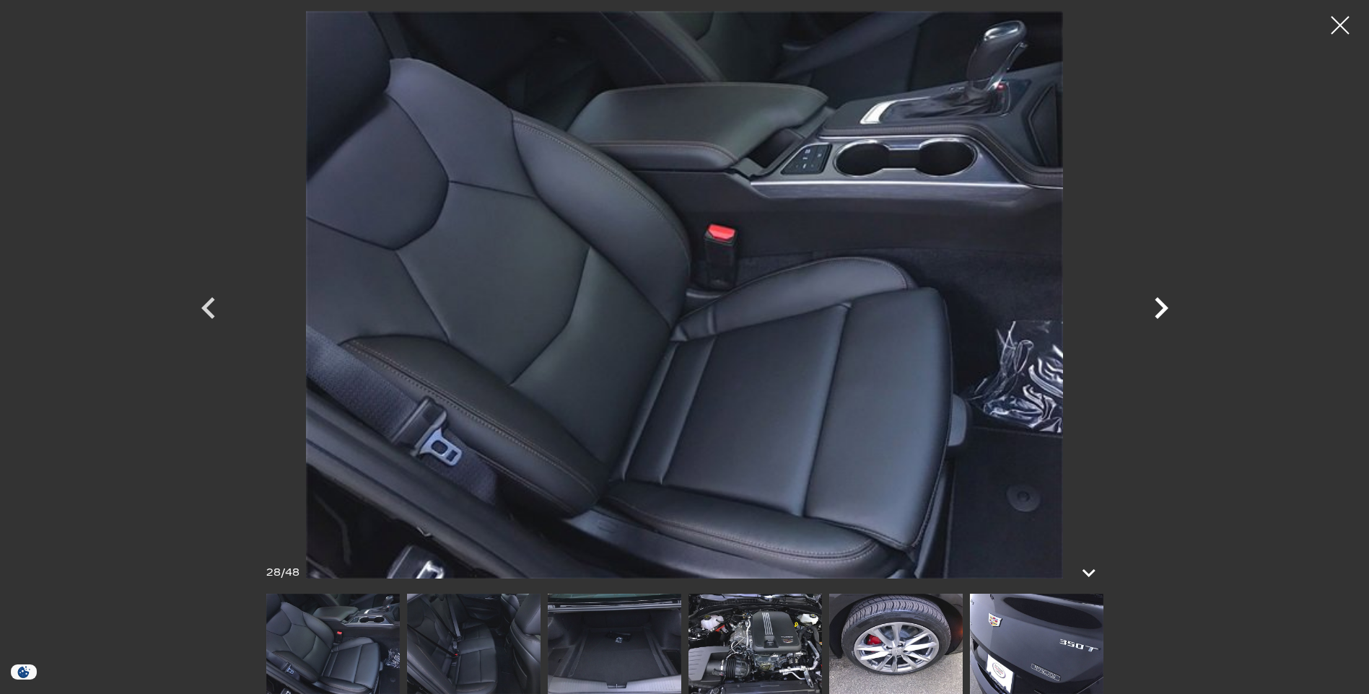
click at [1161, 307] on icon "Next" at bounding box center [1161, 308] width 43 height 43
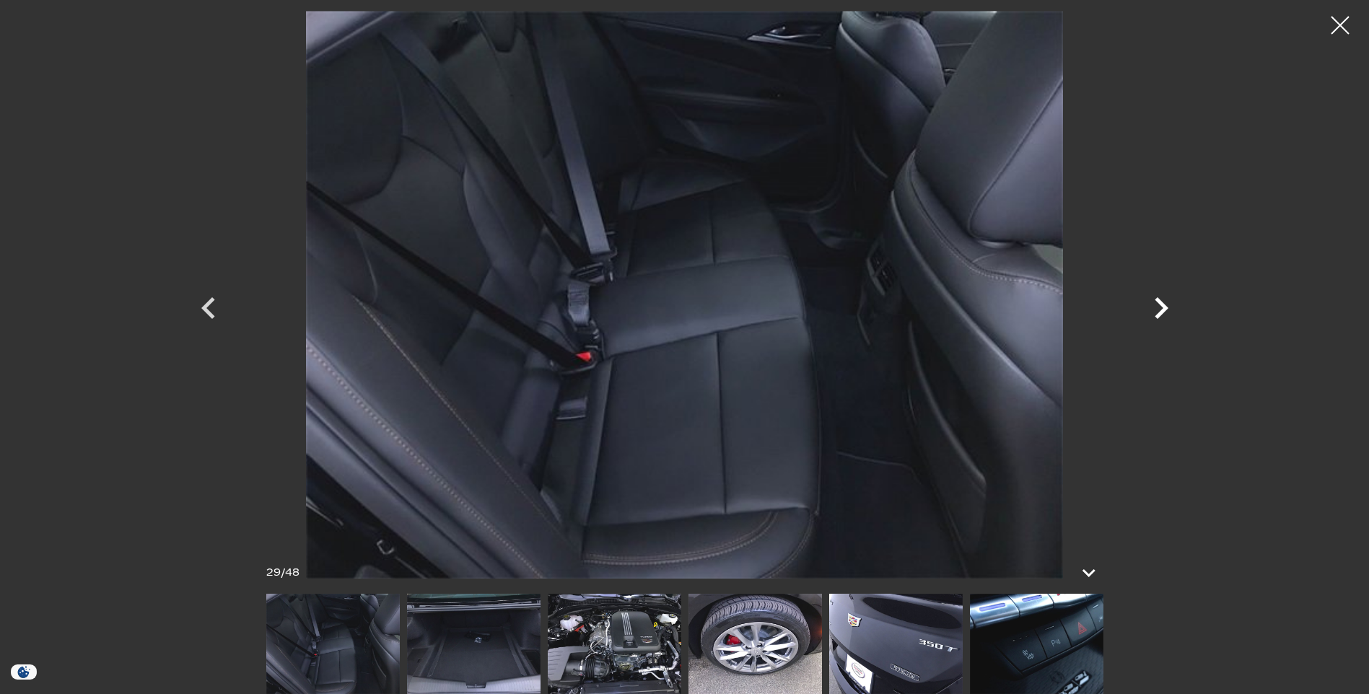
click at [1161, 307] on icon "Next" at bounding box center [1161, 308] width 43 height 43
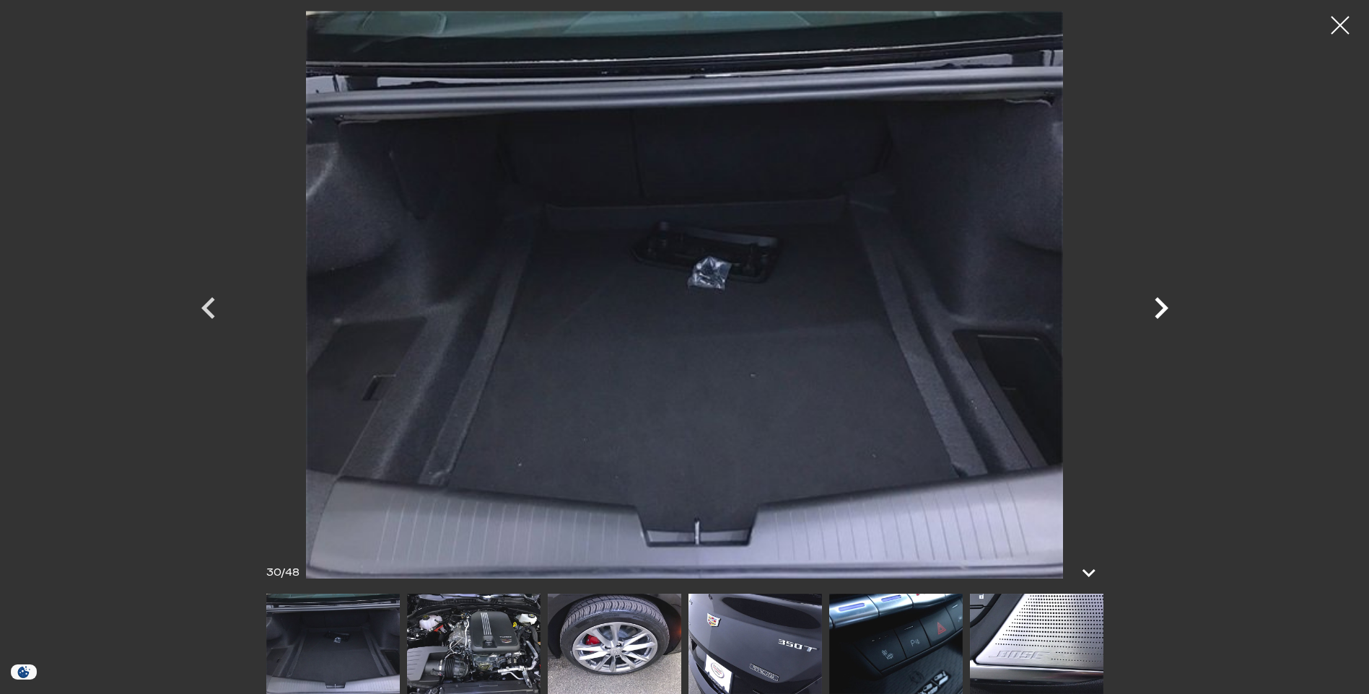
click at [1161, 307] on icon "Next" at bounding box center [1161, 308] width 43 height 43
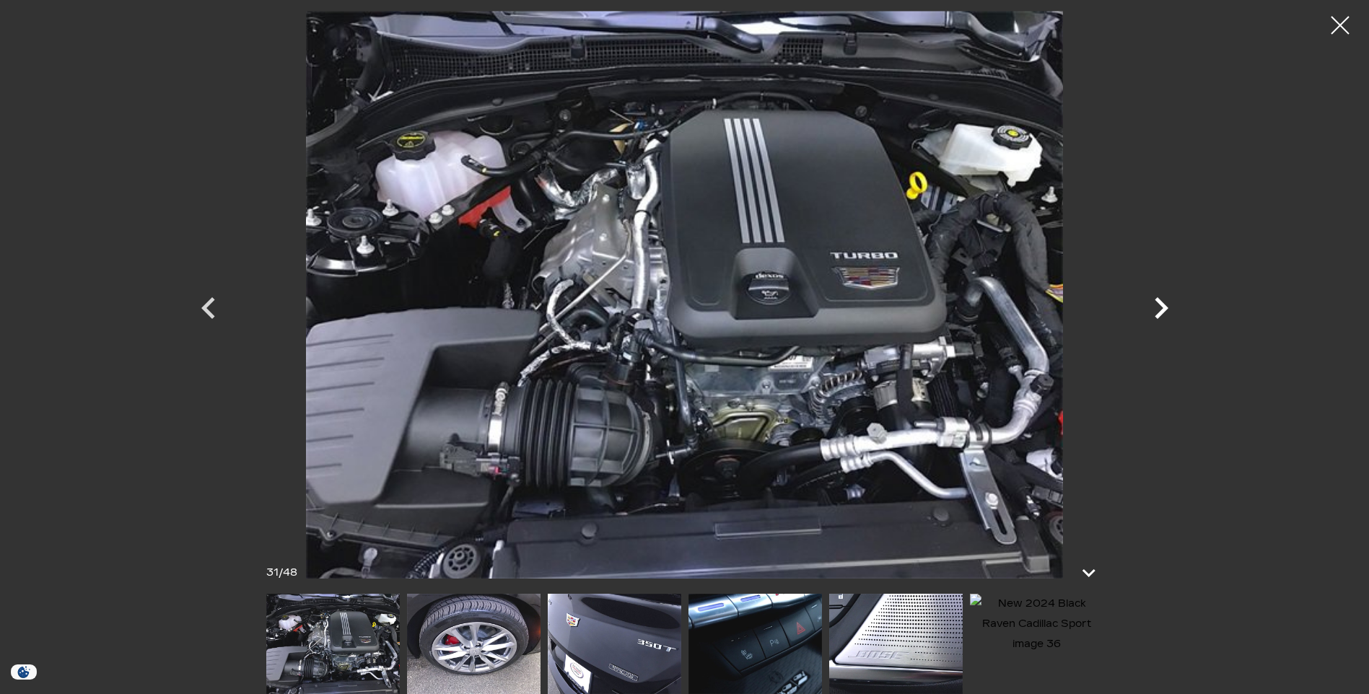
click at [1161, 307] on icon "Next" at bounding box center [1161, 308] width 43 height 43
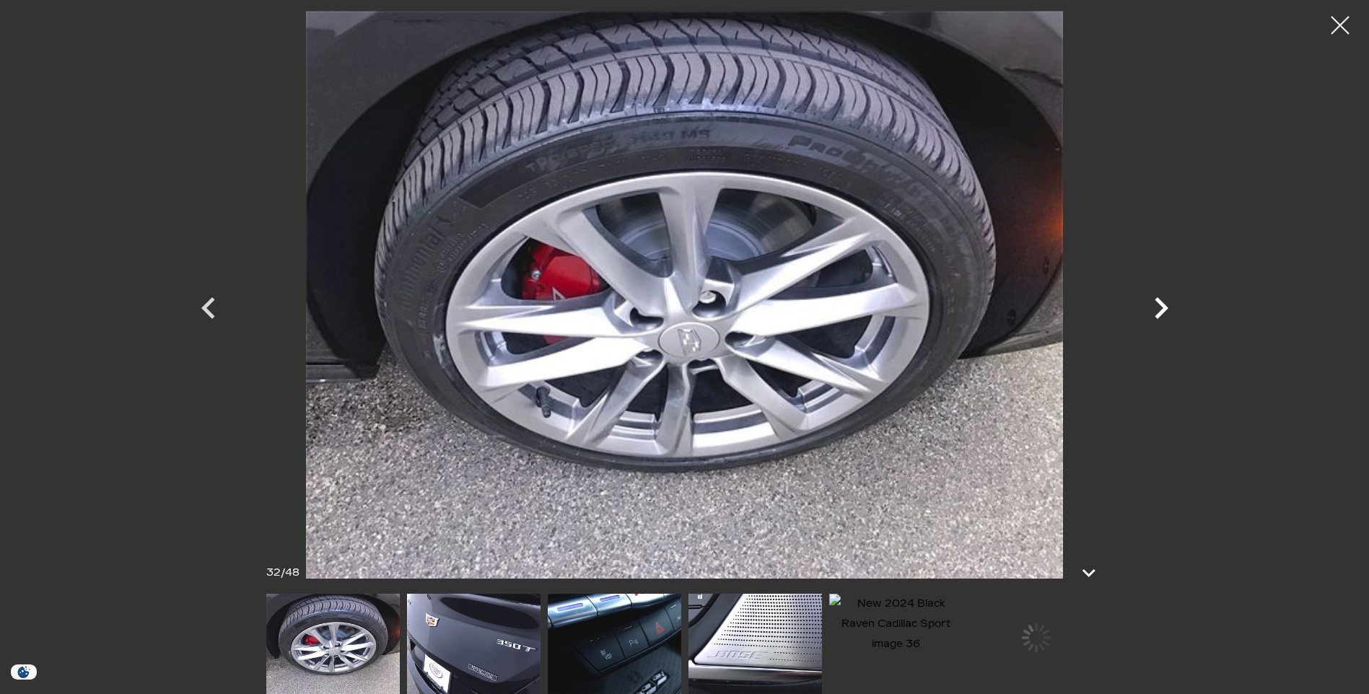
click at [1161, 307] on icon "Next" at bounding box center [1161, 308] width 43 height 43
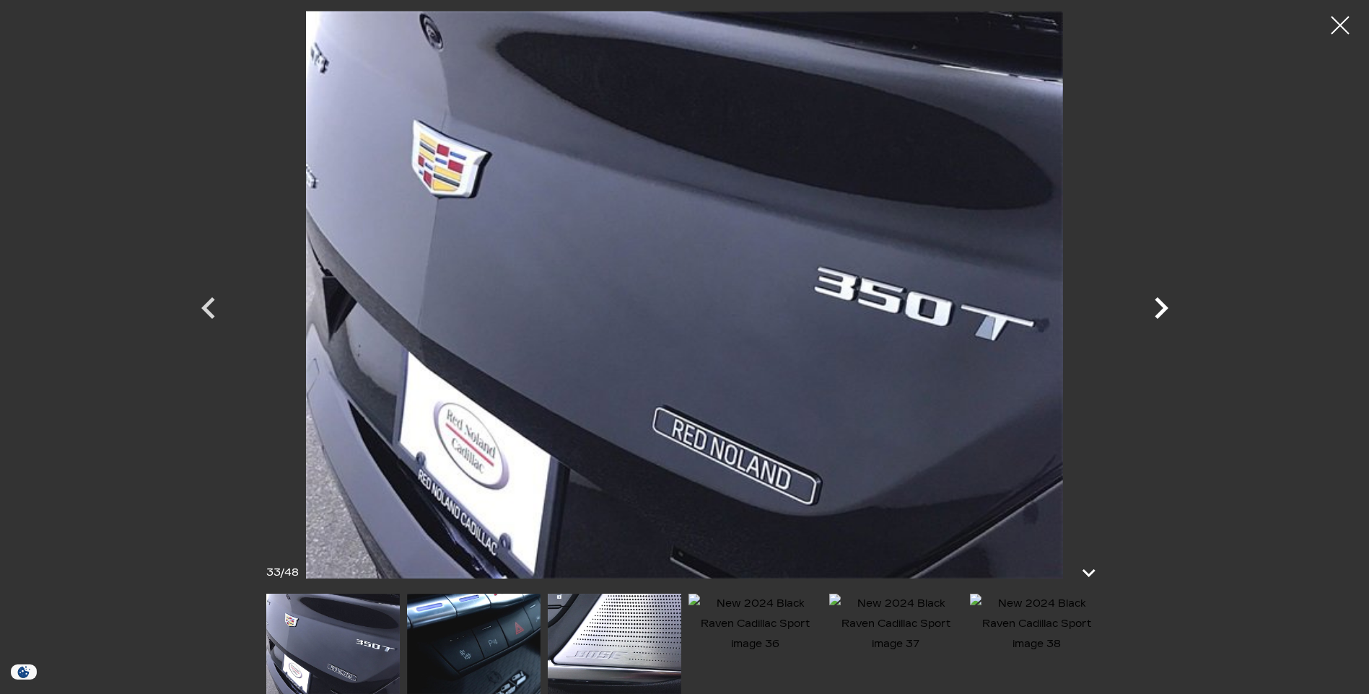
click at [1161, 307] on icon "Next" at bounding box center [1161, 308] width 43 height 43
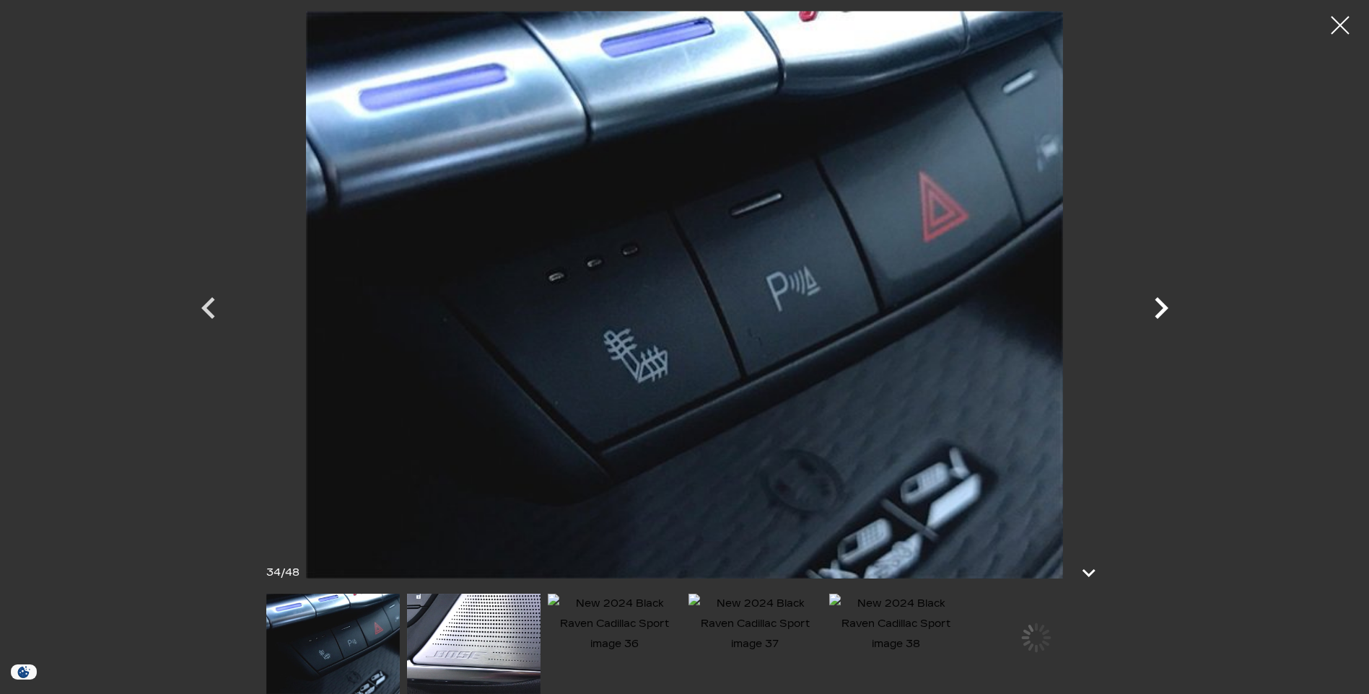
click at [1161, 307] on icon "Next" at bounding box center [1161, 308] width 43 height 43
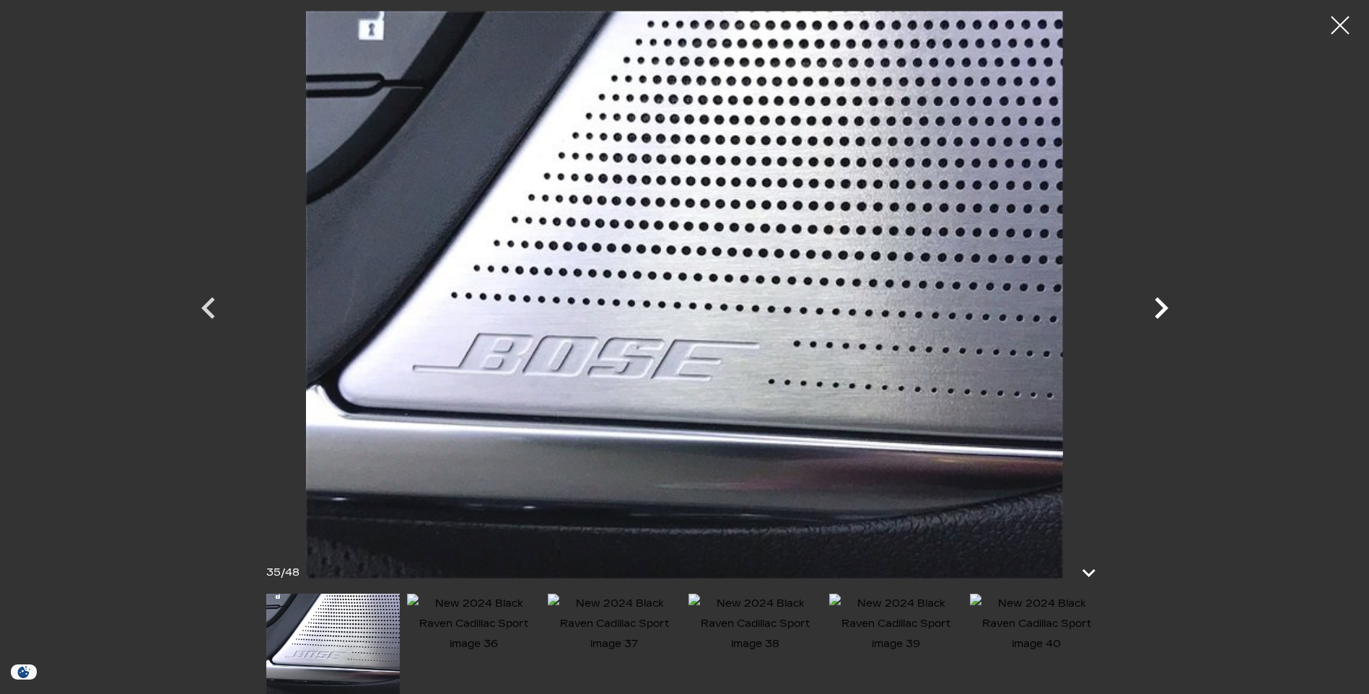
click at [1161, 307] on icon "Next" at bounding box center [1161, 308] width 43 height 43
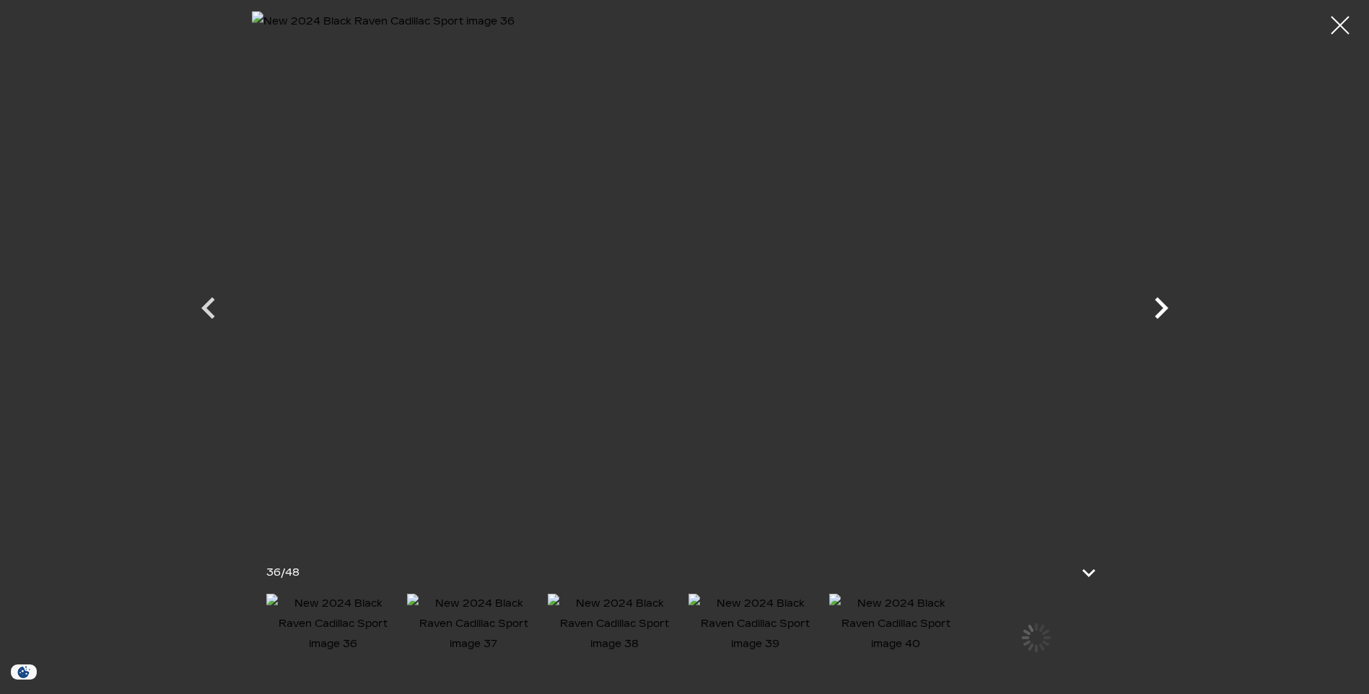
click at [1161, 307] on icon "Next" at bounding box center [1161, 308] width 43 height 43
click at [1335, 22] on div at bounding box center [1340, 25] width 36 height 36
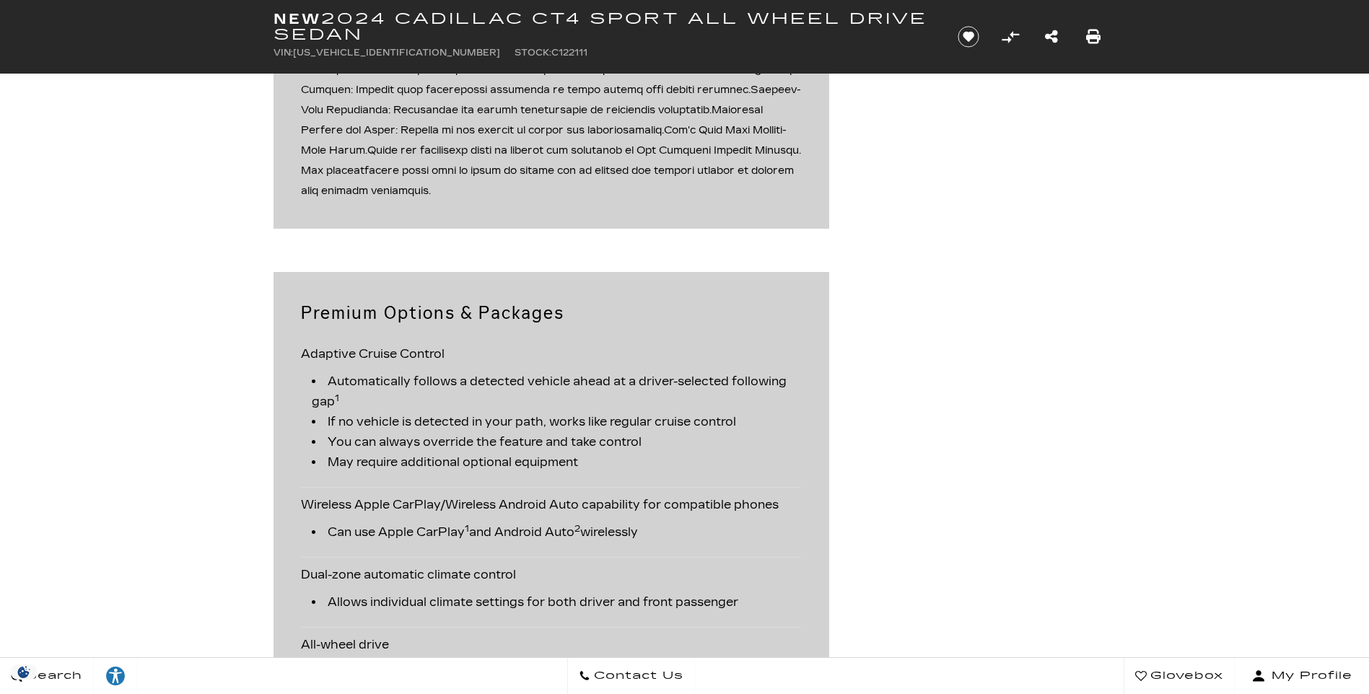
scroll to position [1732, 0]
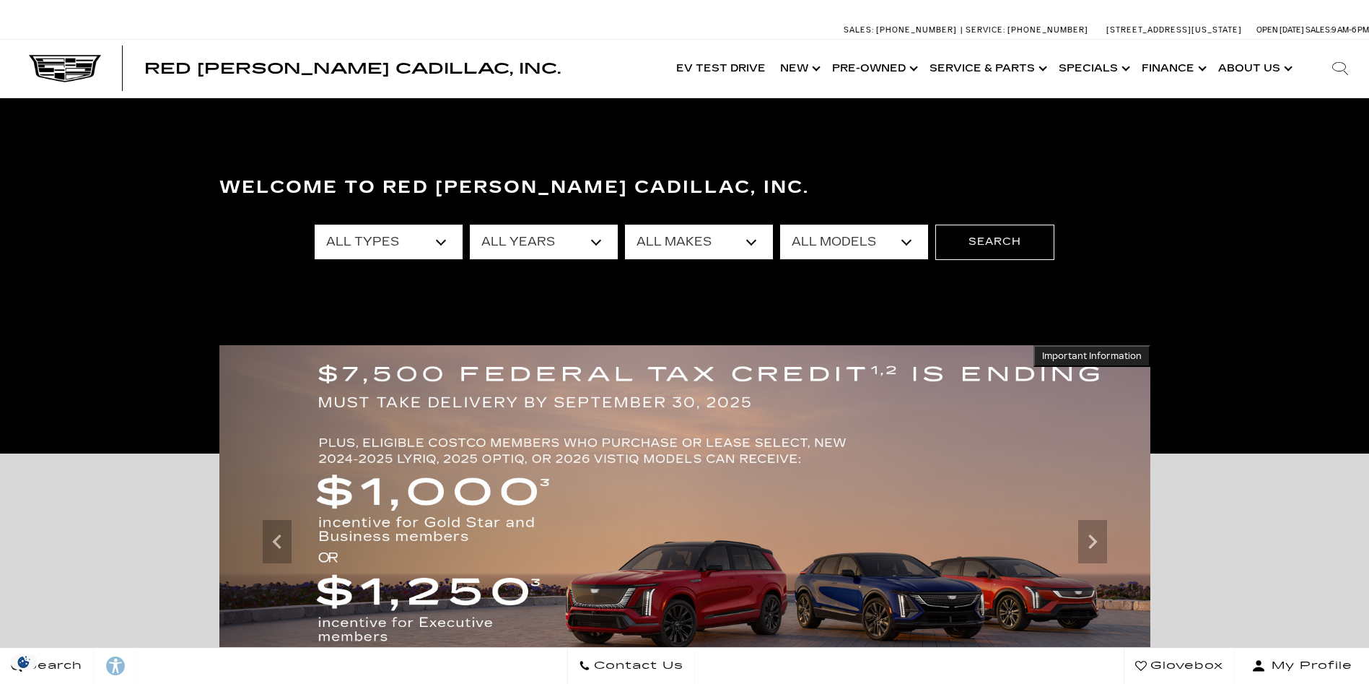
click at [872, 64] on link "Show Pre-Owned" at bounding box center [873, 69] width 97 height 58
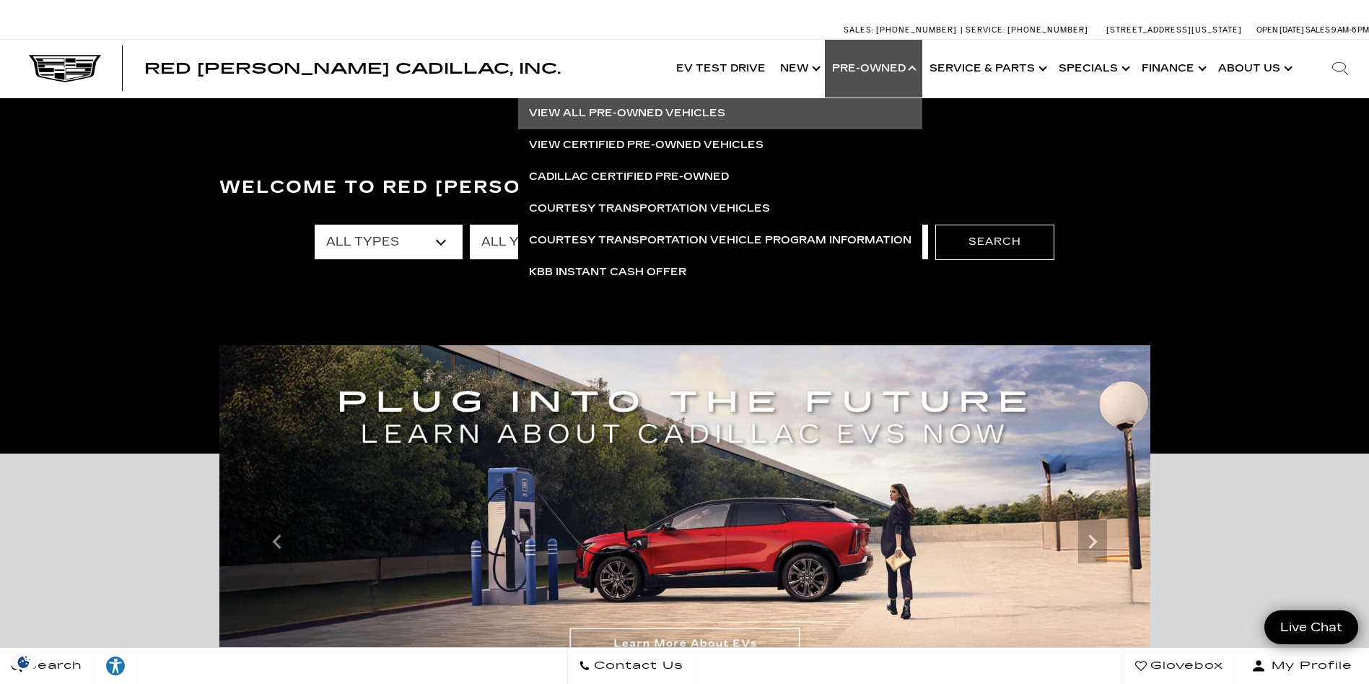
click at [663, 108] on link "View All Pre-Owned Vehicles" at bounding box center [720, 113] width 404 height 32
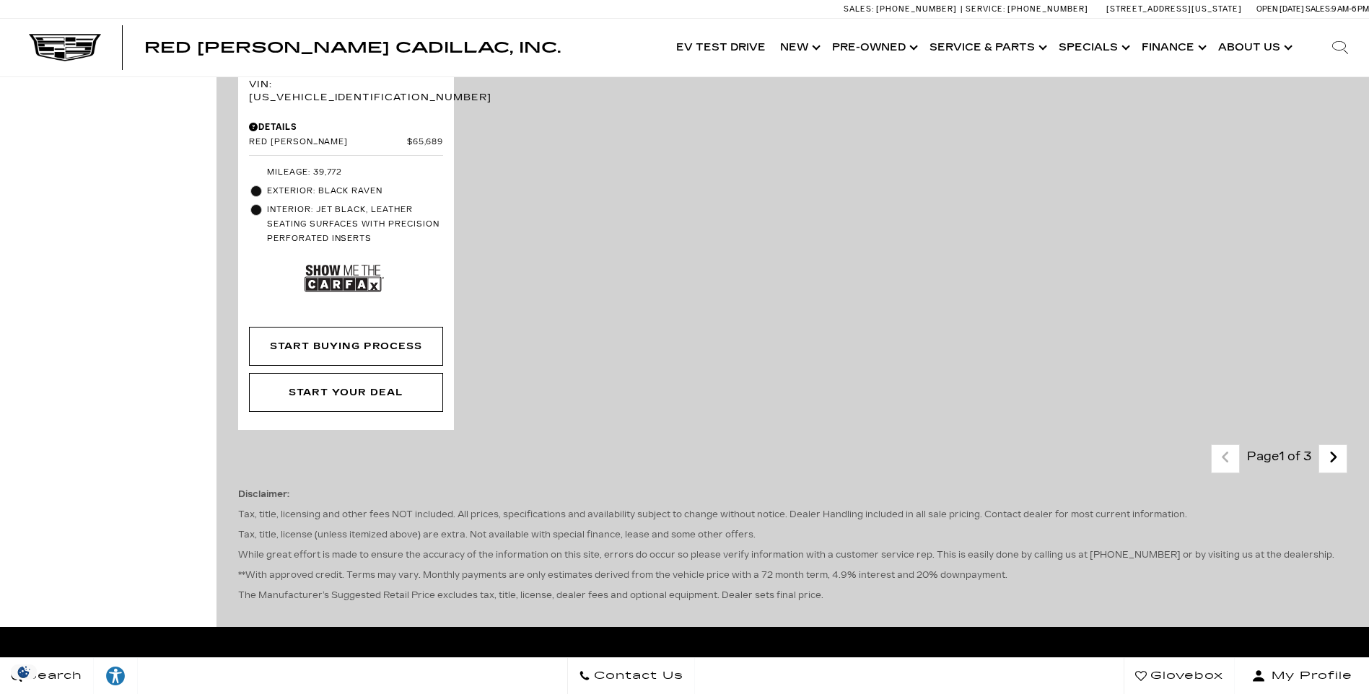
scroll to position [3465, 0]
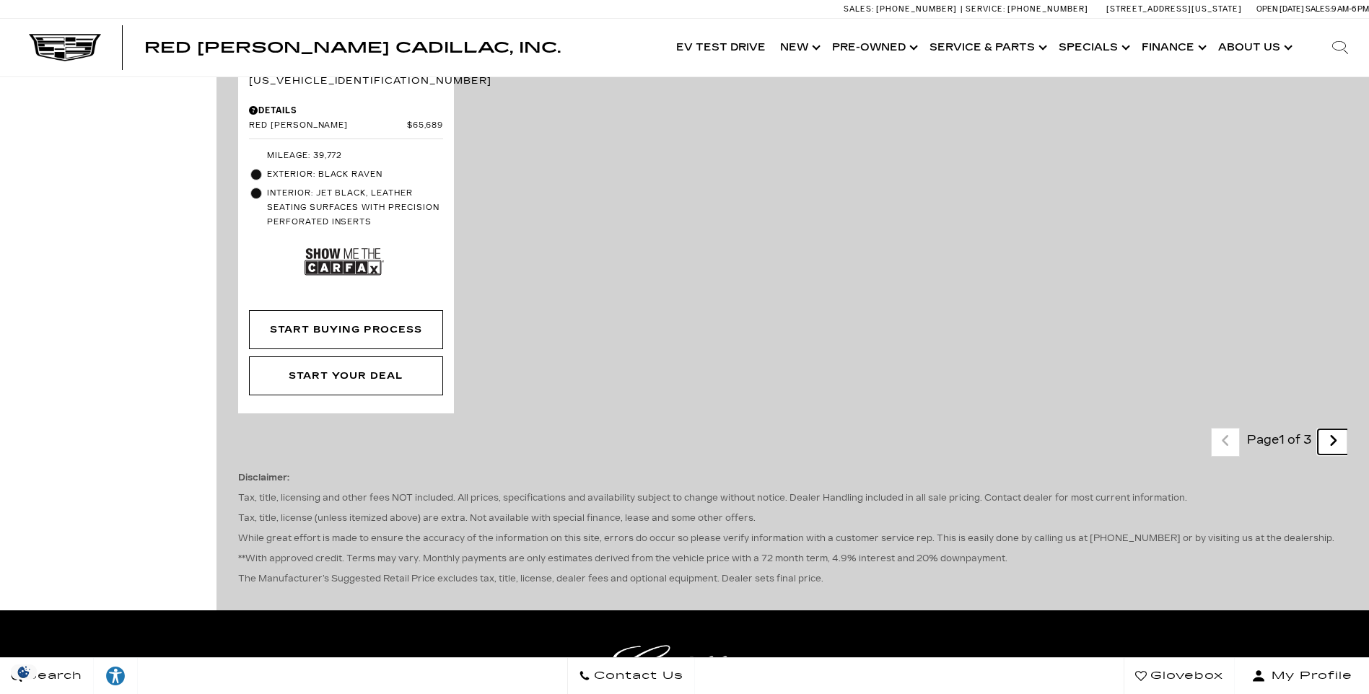
click at [1338, 429] on icon "next page" at bounding box center [1333, 440] width 9 height 23
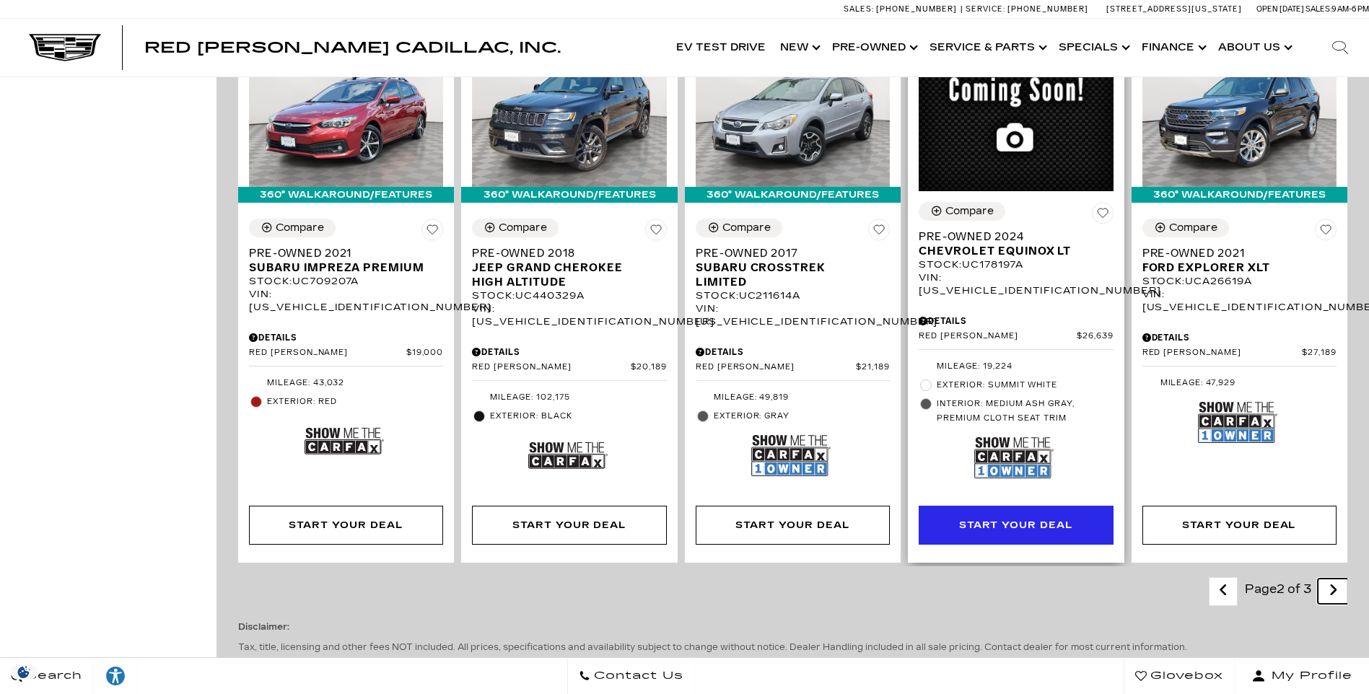
scroll to position [2526, 0]
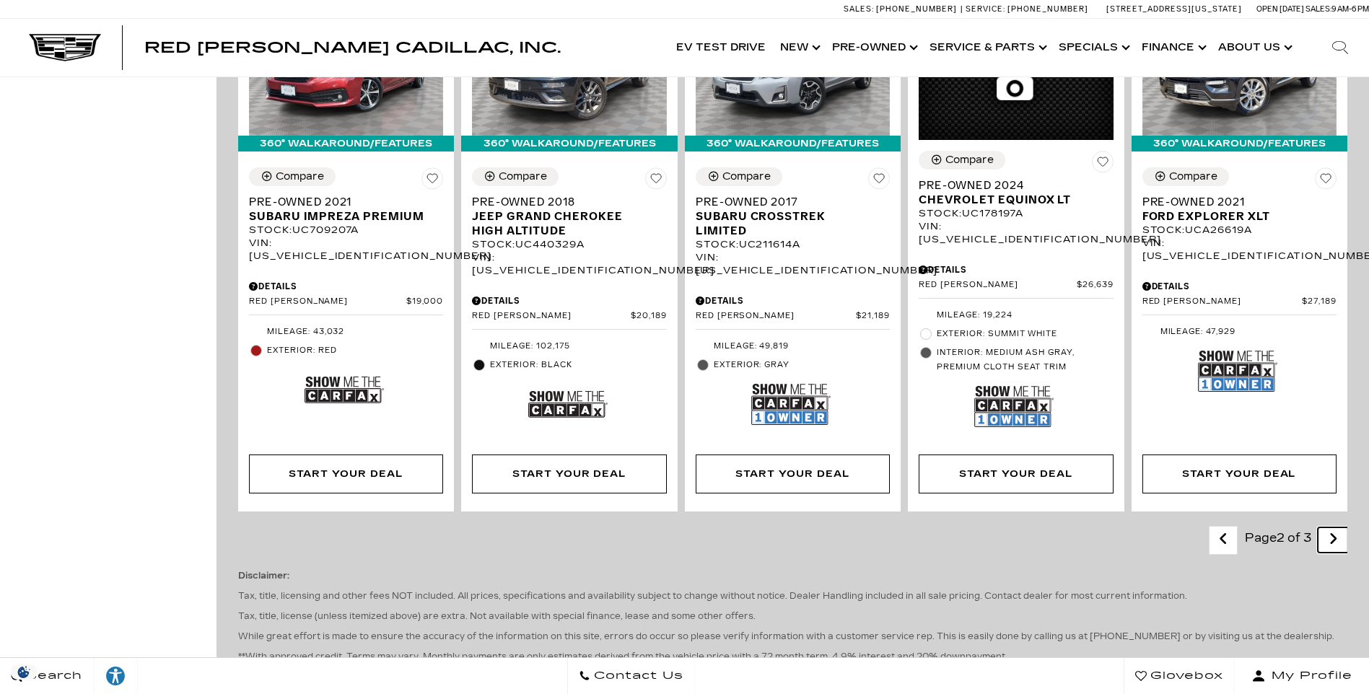
click at [1338, 528] on icon "next page" at bounding box center [1333, 539] width 9 height 23
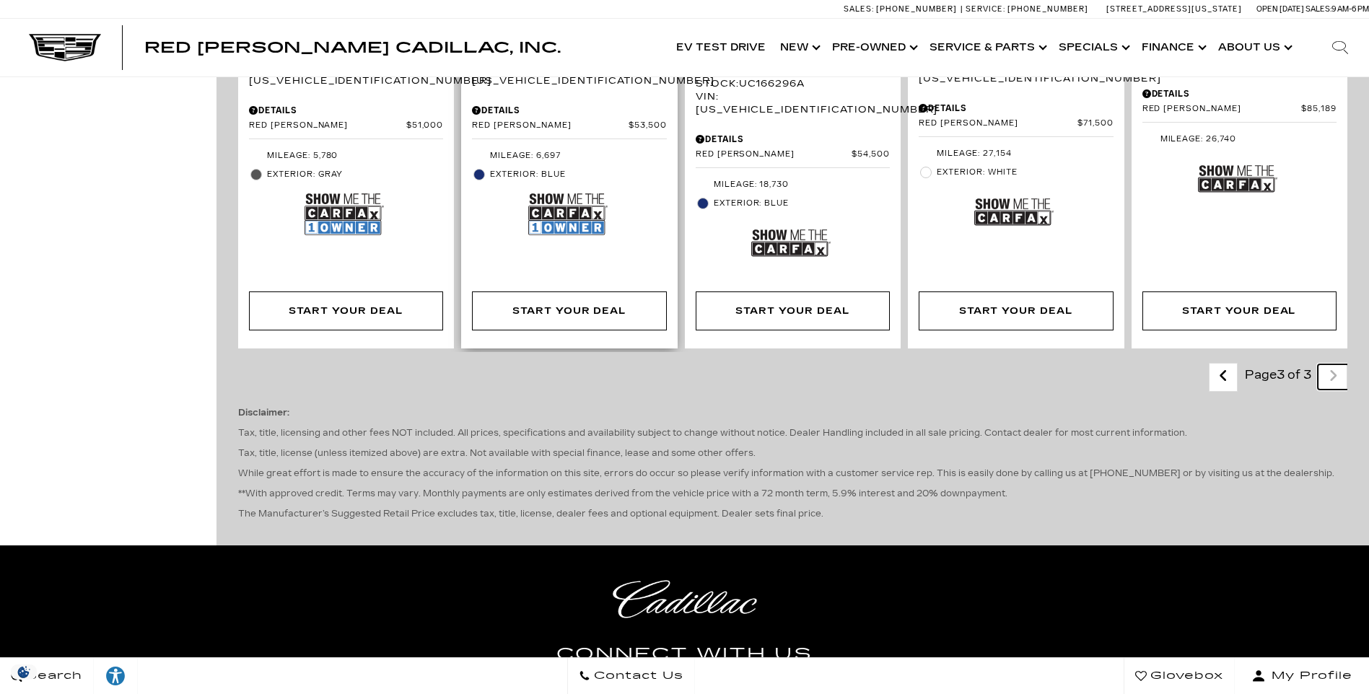
scroll to position [1805, 0]
